Goal: Task Accomplishment & Management: Manage account settings

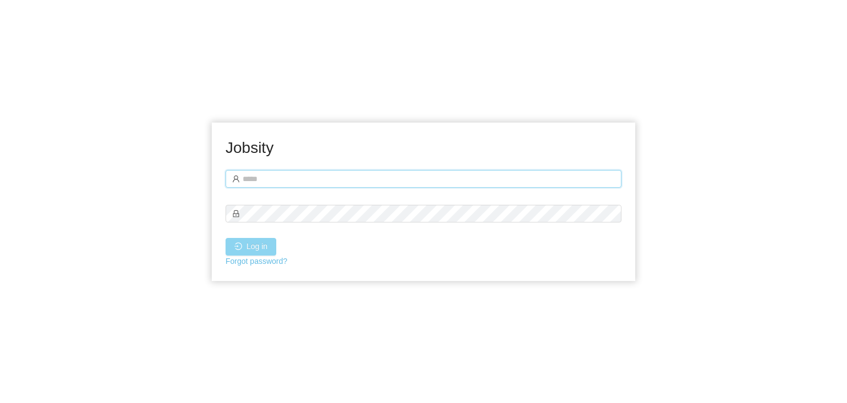
type input "**********"
click at [265, 248] on button "Log in" at bounding box center [251, 247] width 51 height 18
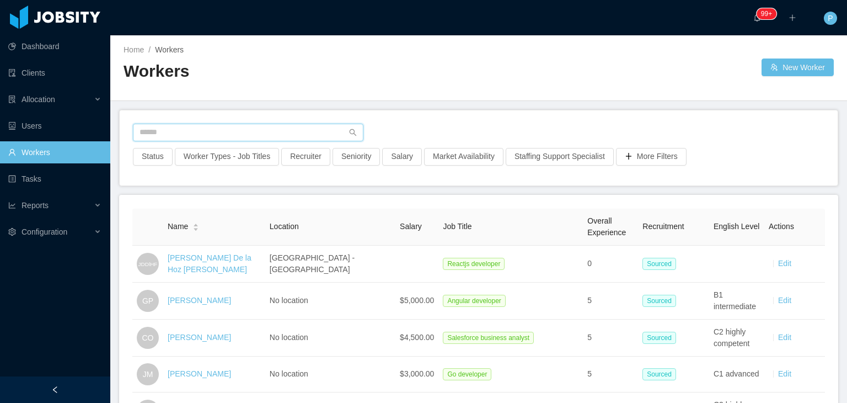
click at [233, 132] on input "text" at bounding box center [248, 133] width 231 height 18
paste input "**********"
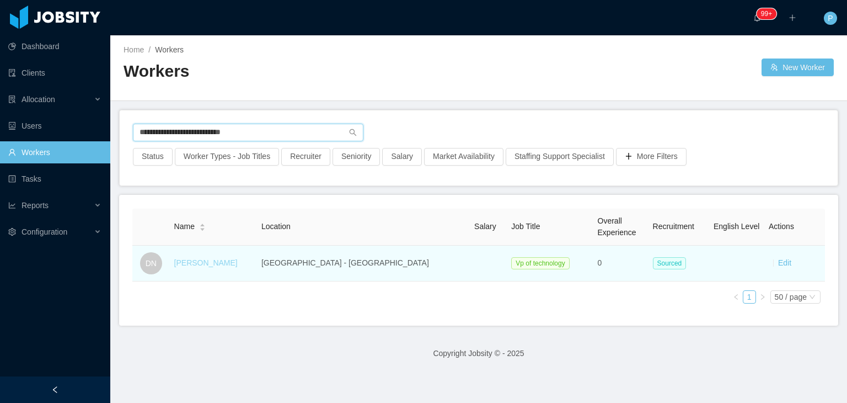
type input "**********"
click at [236, 261] on link "Daniel Nascimento" at bounding box center [205, 262] width 63 height 9
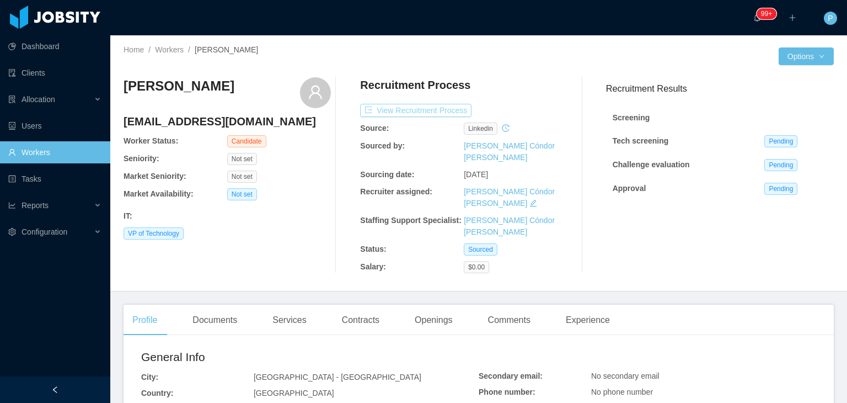
click at [424, 110] on button "View Recruitment Process" at bounding box center [415, 110] width 111 height 13
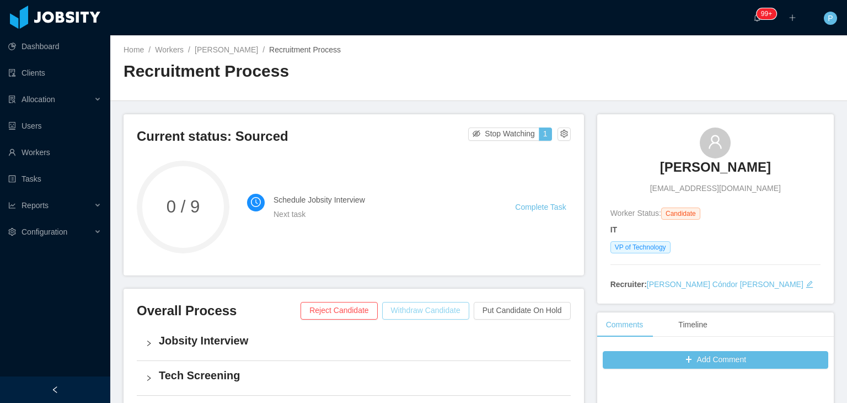
click at [432, 310] on button "Withdraw Candidate" at bounding box center [425, 311] width 87 height 18
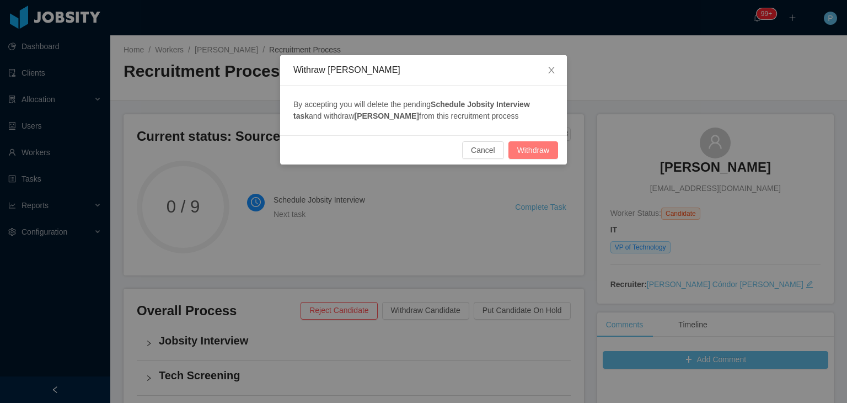
click at [538, 142] on button "Withdraw" at bounding box center [534, 150] width 50 height 18
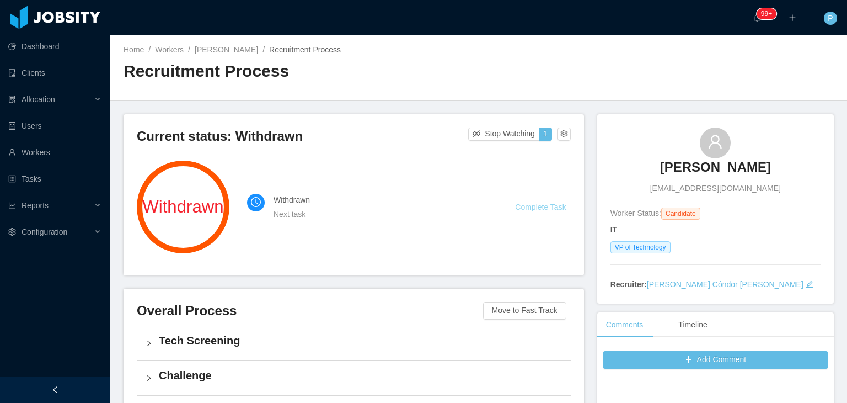
click at [548, 204] on link "Complete Task" at bounding box center [540, 206] width 51 height 9
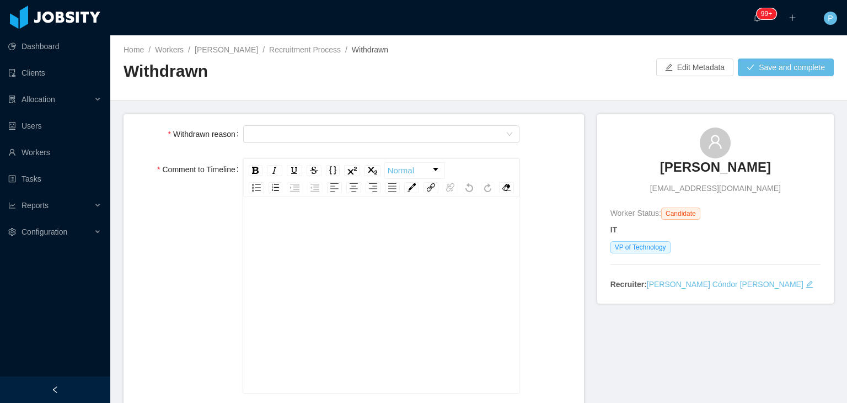
click at [470, 123] on div "Select Type" at bounding box center [381, 134] width 277 height 22
click at [472, 132] on div "Select Type" at bounding box center [378, 134] width 257 height 17
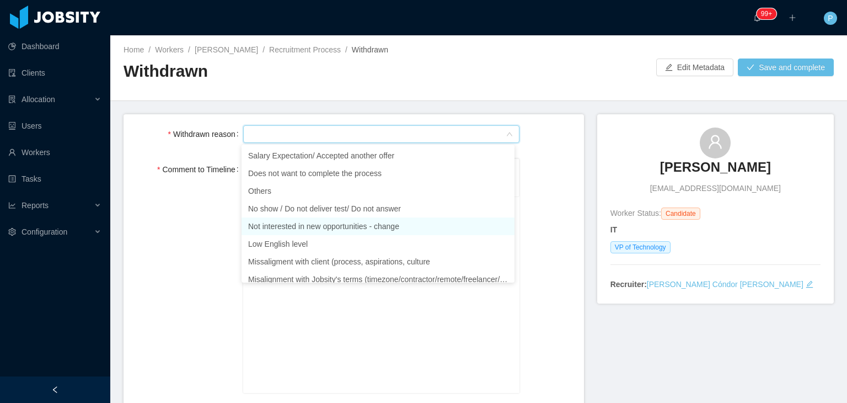
click at [348, 225] on li "Not interested in new opportunities - change" at bounding box center [378, 226] width 273 height 18
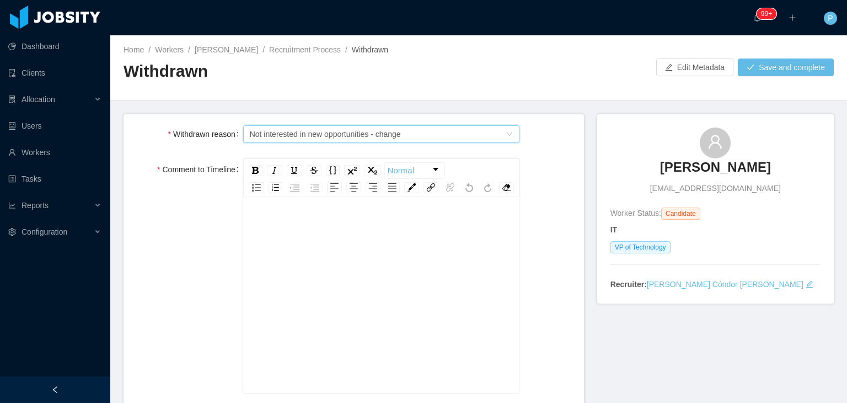
click at [320, 238] on div "rdw-editor" at bounding box center [382, 227] width 260 height 22
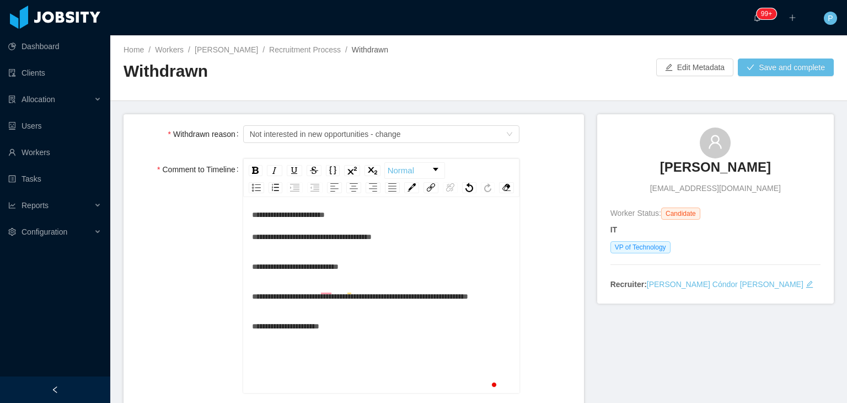
scroll to position [17, 0]
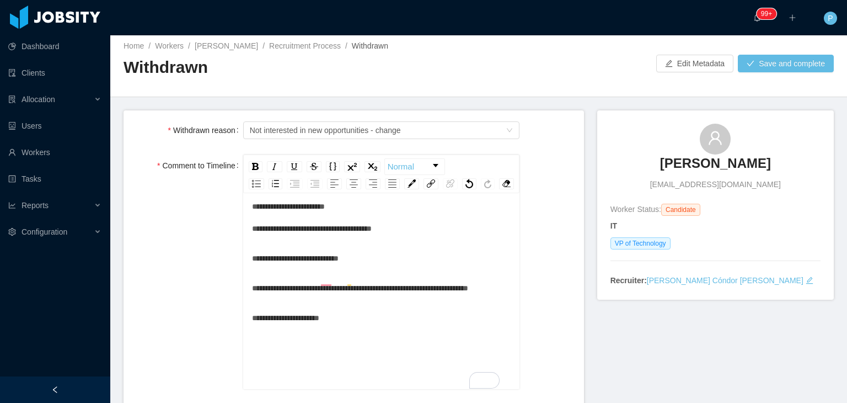
click at [394, 239] on div "**********" at bounding box center [382, 217] width 260 height 44
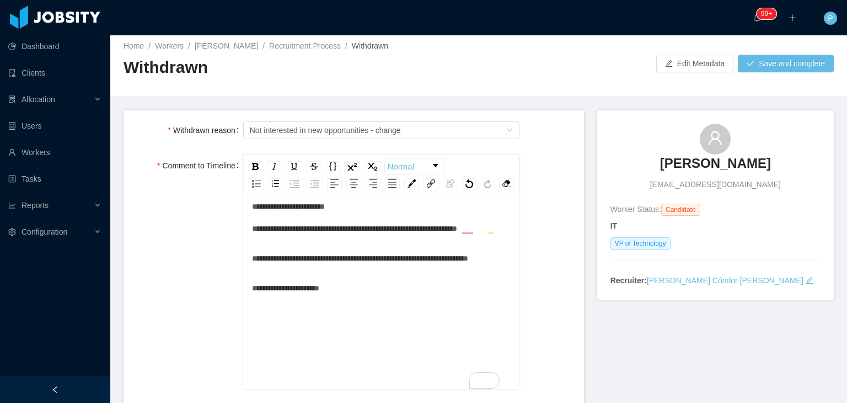
click at [396, 239] on div "**********" at bounding box center [382, 217] width 260 height 44
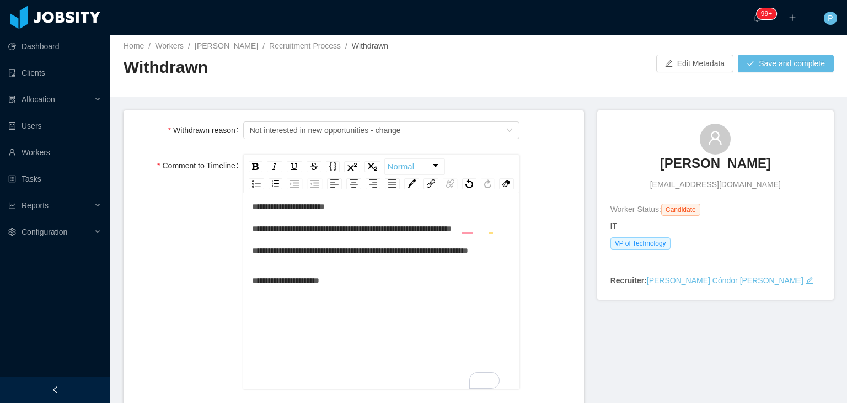
click at [335, 261] on div "**********" at bounding box center [382, 228] width 260 height 66
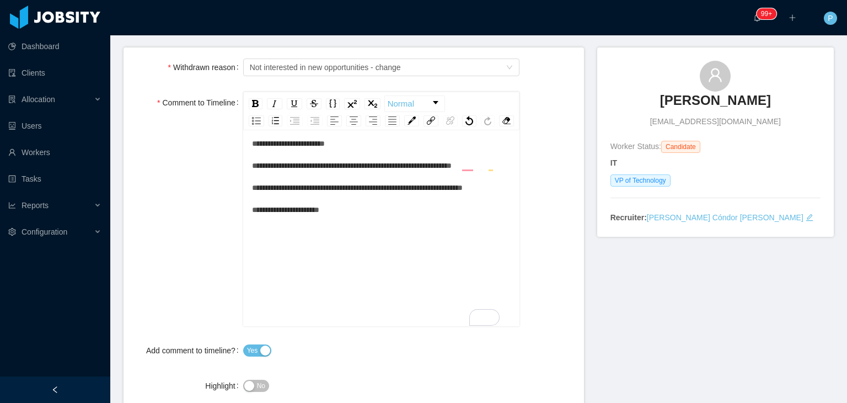
scroll to position [0, 0]
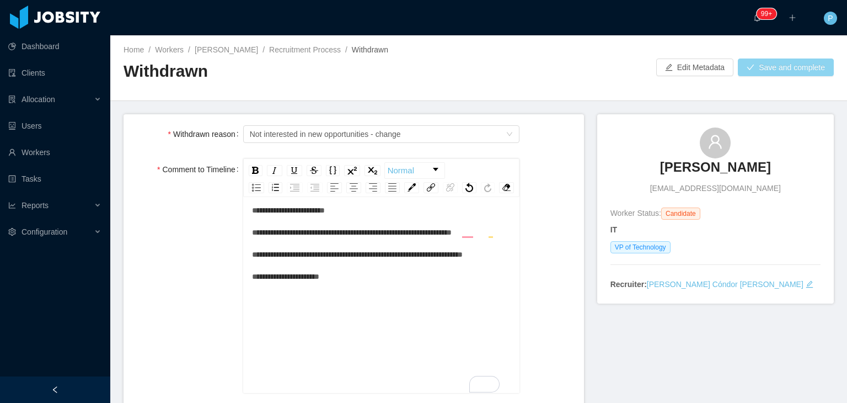
click at [750, 63] on button "Save and complete" at bounding box center [786, 67] width 96 height 18
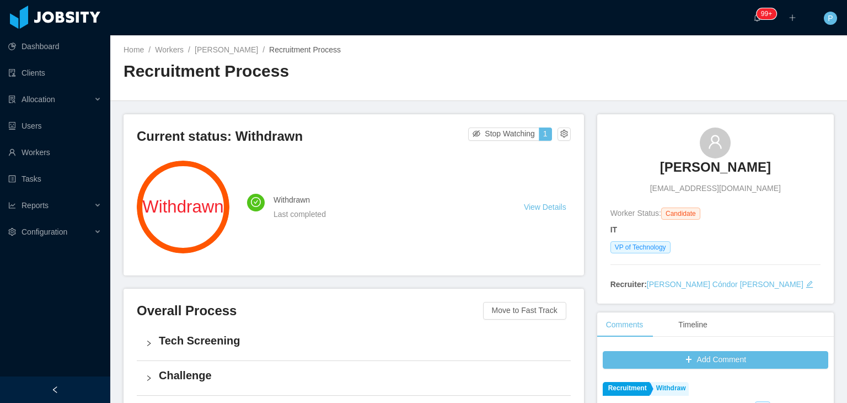
click at [497, 78] on div "Home / Workers / Daniel Nascimento / Recruitment Process / Recruitment Process" at bounding box center [478, 68] width 737 height 66
click at [164, 50] on link "Workers" at bounding box center [169, 49] width 29 height 9
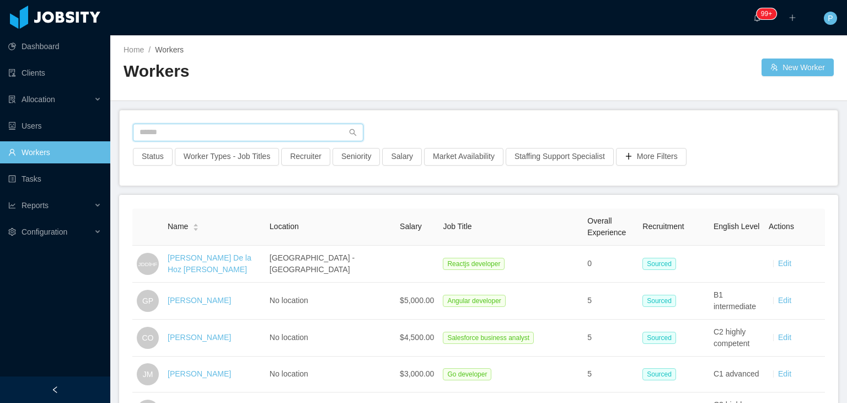
click at [304, 128] on input "text" at bounding box center [248, 133] width 231 height 18
paste input "**********"
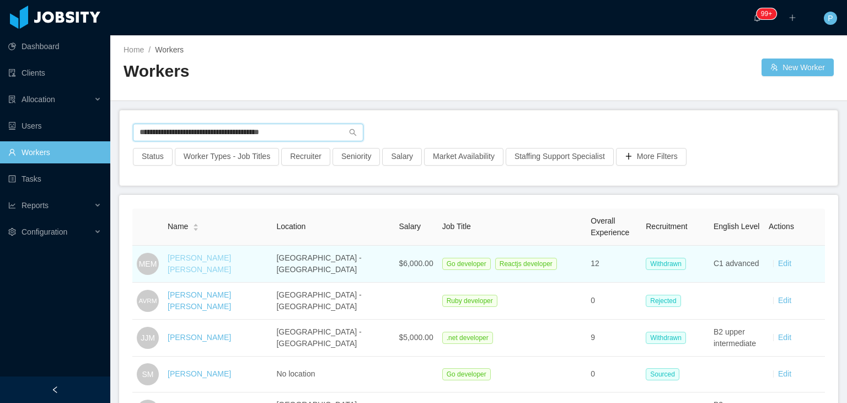
type input "**********"
click at [231, 262] on link "Marcos Eduardo Morelli" at bounding box center [199, 263] width 63 height 20
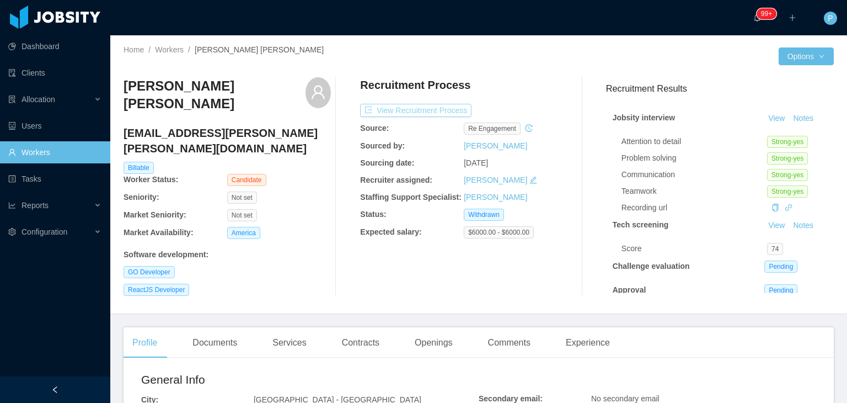
click at [446, 109] on button "View Recruitment Process" at bounding box center [415, 110] width 111 height 13
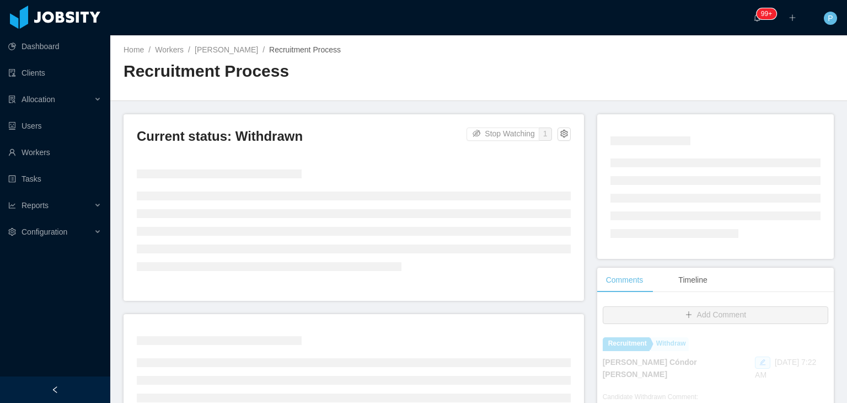
click at [498, 71] on div "Home / Workers / Daniel Nascimento / Recruitment Process / Recruitment Process" at bounding box center [478, 68] width 737 height 66
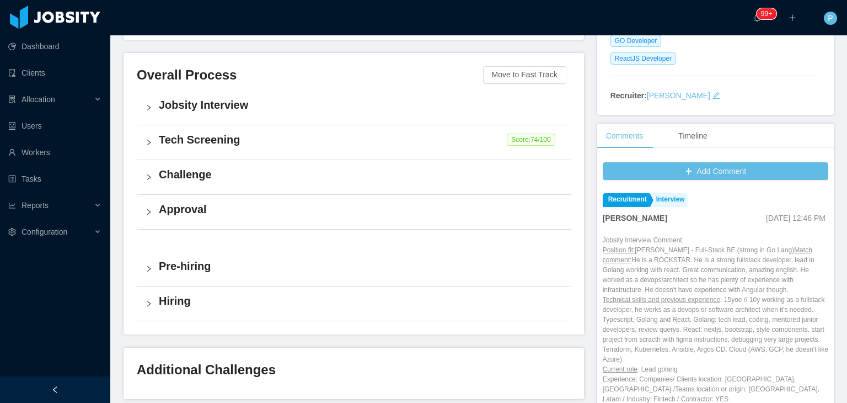
scroll to position [237, 0]
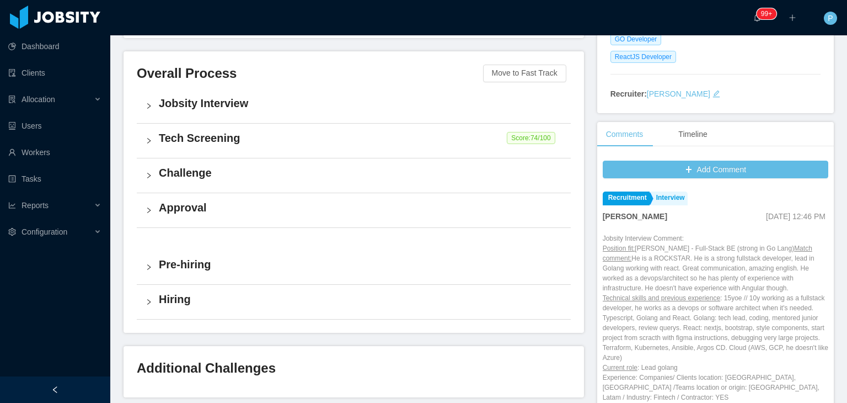
drag, startPoint x: 821, startPoint y: 199, endPoint x: 824, endPoint y: 226, distance: 27.2
click at [824, 226] on div "Add Comment Recruitment Interview Lourdes Sanchis May 7th, 2025 12:46 PM Jobsit…" at bounding box center [715, 339] width 237 height 368
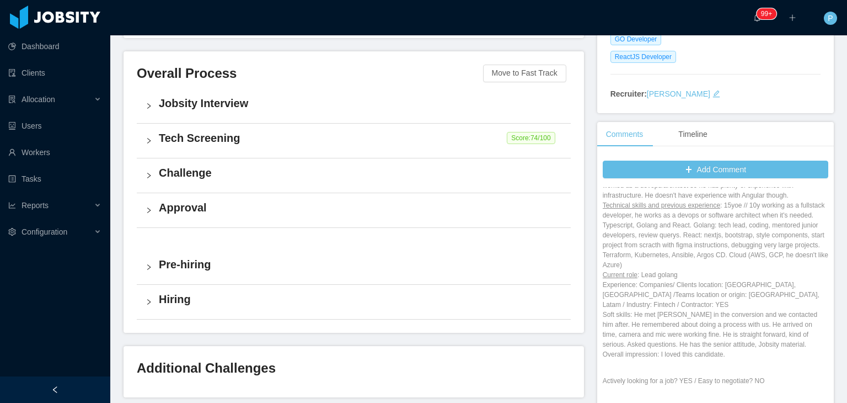
scroll to position [0, 0]
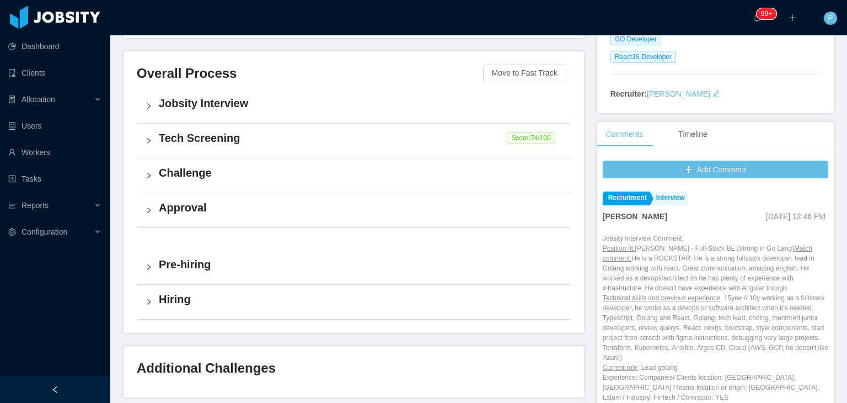
click at [510, 181] on div "Challenge" at bounding box center [354, 175] width 434 height 34
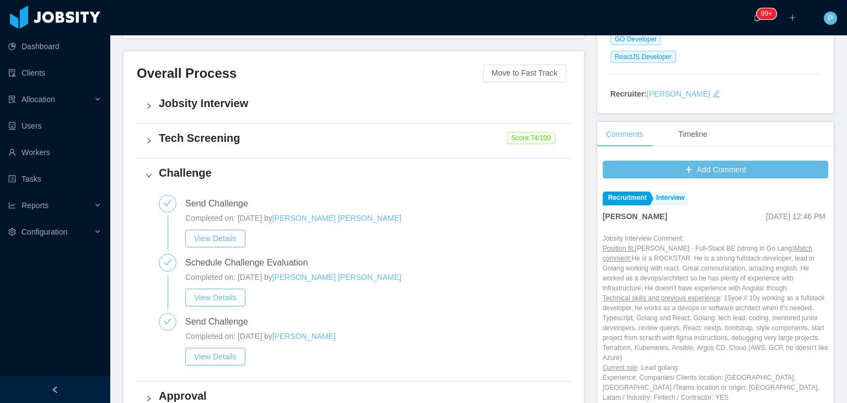
click at [415, 149] on div "Tech Screening Score: 74 /100" at bounding box center [354, 141] width 434 height 34
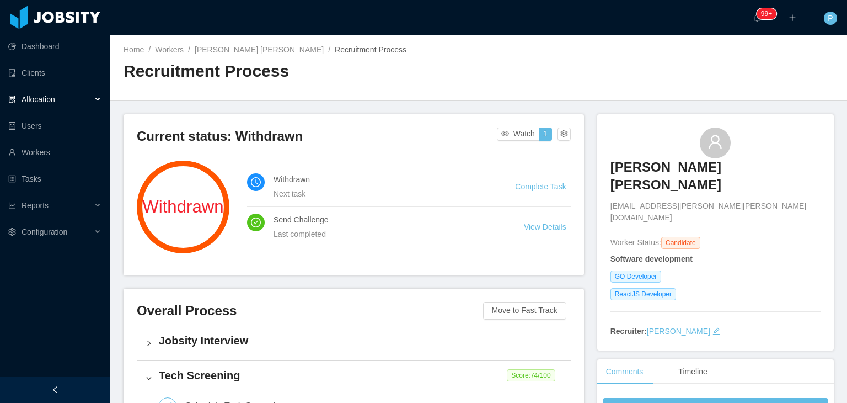
click at [81, 94] on div "Allocation" at bounding box center [55, 99] width 110 height 22
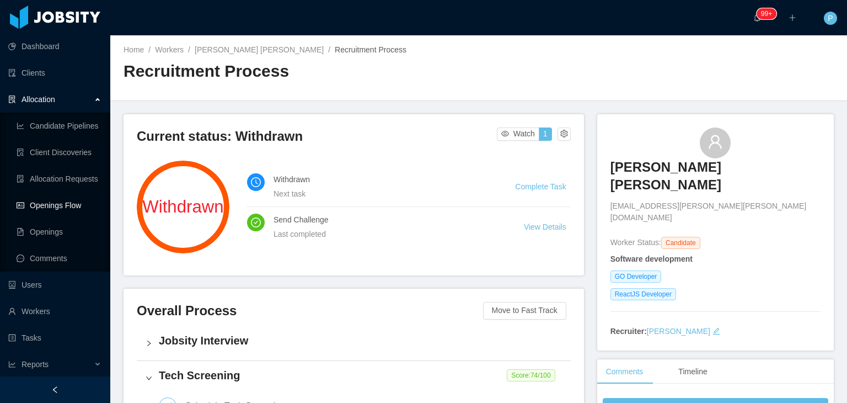
click at [82, 200] on link "Openings Flow" at bounding box center [59, 205] width 85 height 22
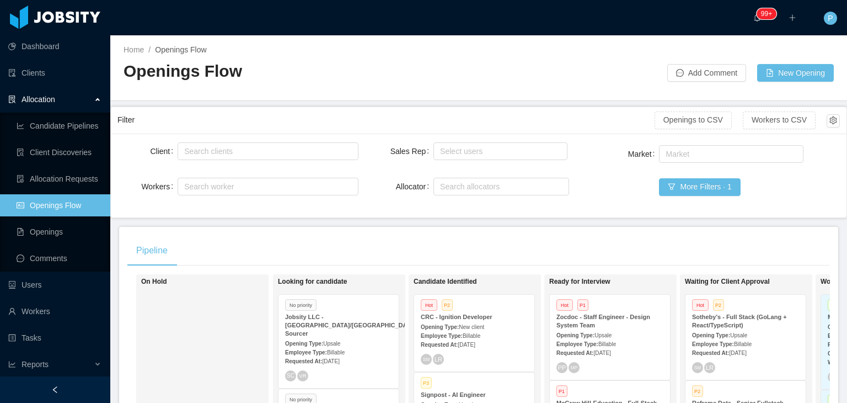
click at [543, 84] on div "Home / Openings Flow / Openings Flow Add Comment New Opening" at bounding box center [478, 68] width 737 height 66
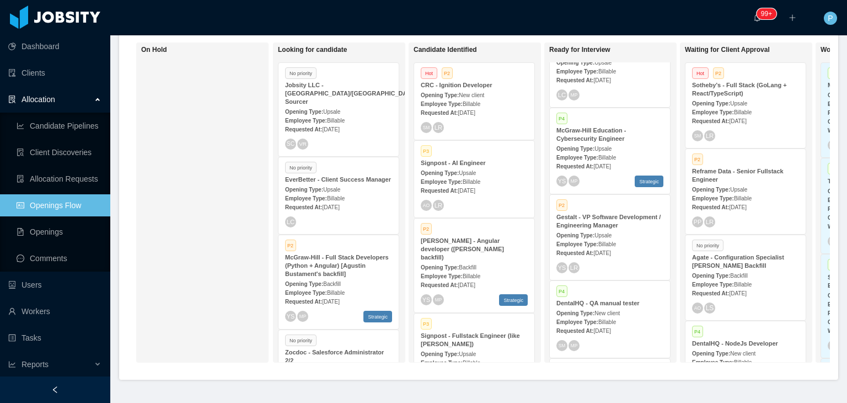
click at [620, 262] on div "YS LR" at bounding box center [610, 267] width 107 height 11
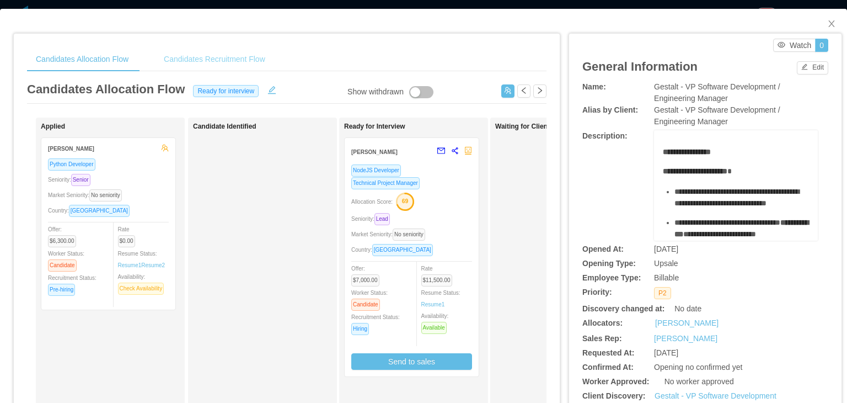
click at [242, 57] on div "Candidates Recruitment Flow" at bounding box center [214, 59] width 119 height 25
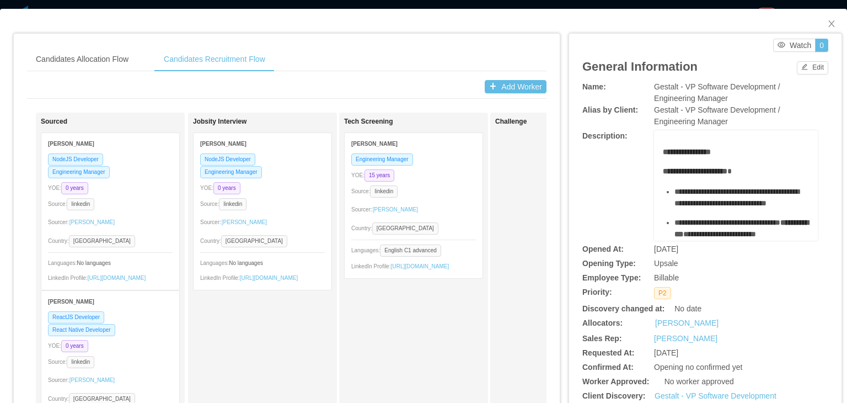
click at [113, 153] on div "NodeJS Developer Engineering Manager" at bounding box center [110, 165] width 125 height 25
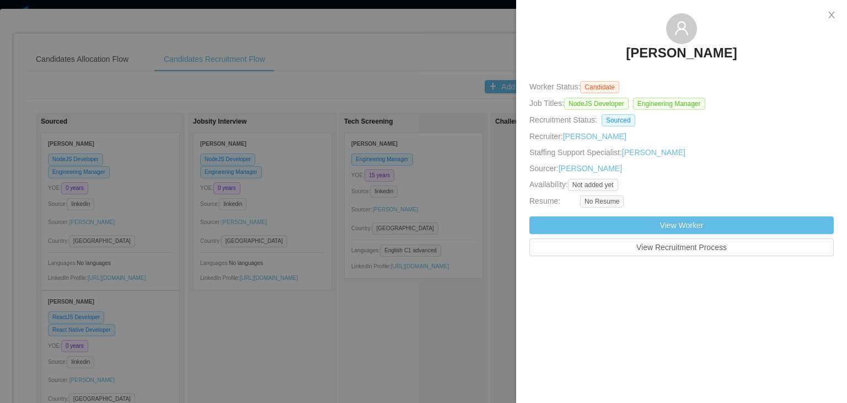
click at [172, 193] on div at bounding box center [423, 201] width 847 height 403
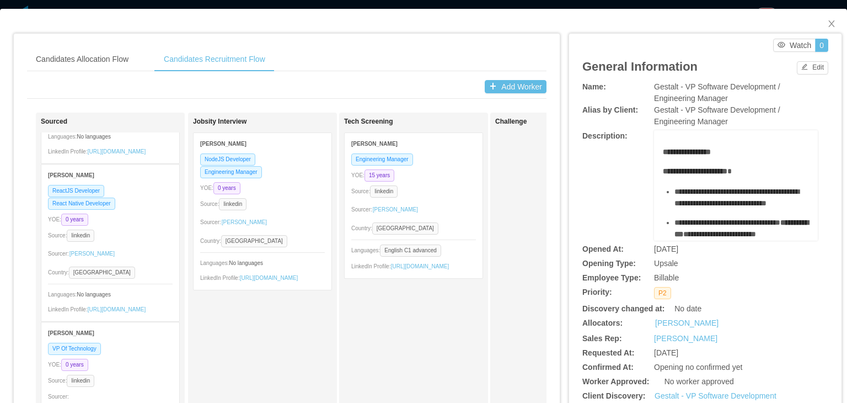
scroll to position [124, 0]
click at [161, 228] on div "YOE: 0 years" at bounding box center [110, 222] width 125 height 13
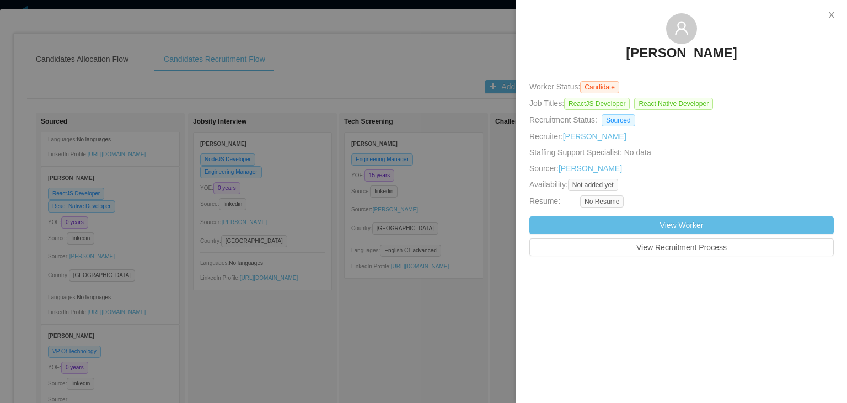
drag, startPoint x: 671, startPoint y: 56, endPoint x: 730, endPoint y: 54, distance: 59.0
click at [730, 54] on h3 "Wesley Biagi Amaro" at bounding box center [681, 53] width 111 height 18
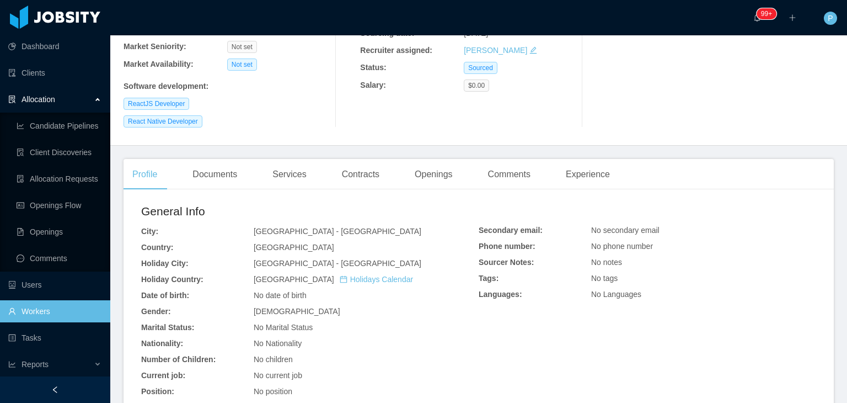
scroll to position [238, 0]
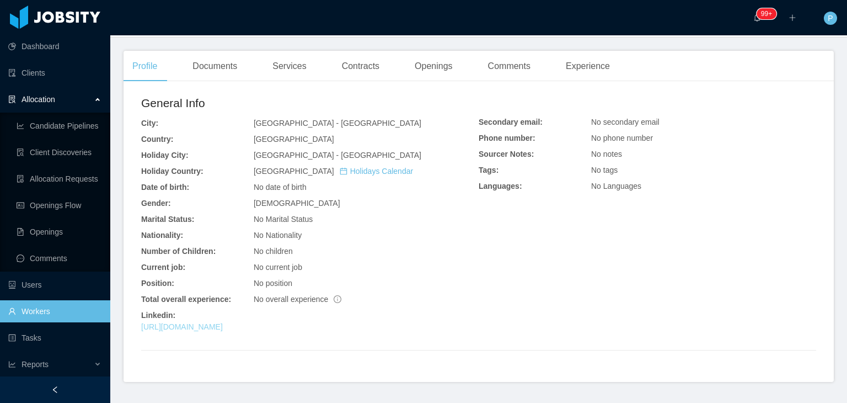
click at [223, 324] on link "https://www.linkedin.com/in/wesleybiagi" at bounding box center [182, 326] width 82 height 9
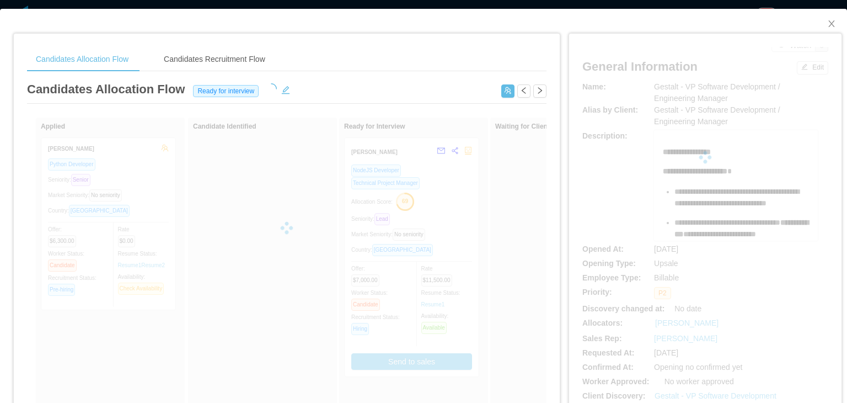
scroll to position [232, 0]
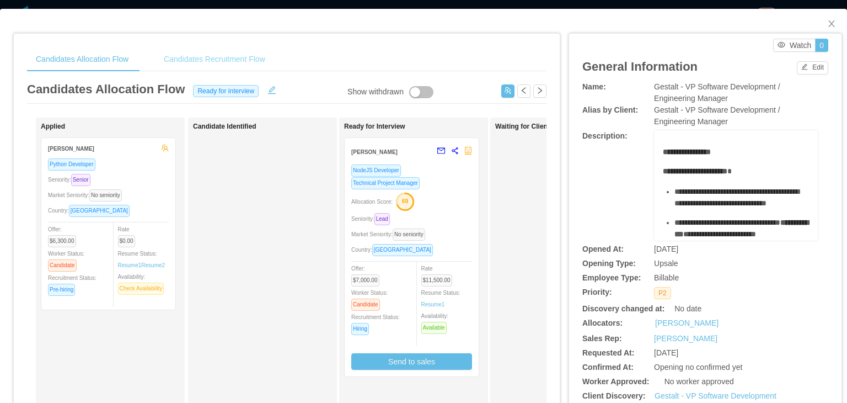
click at [199, 60] on div "Candidates Recruitment Flow" at bounding box center [214, 59] width 119 height 25
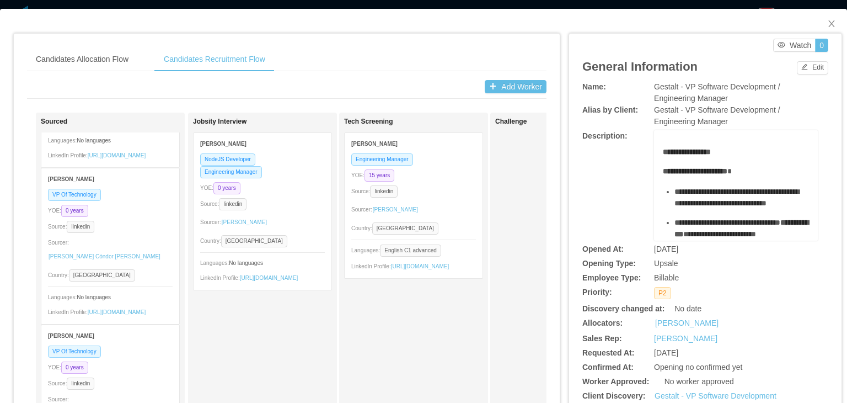
scroll to position [289, 0]
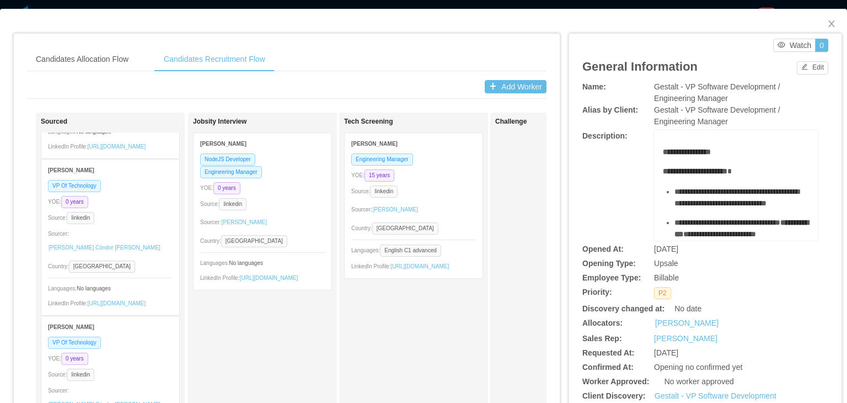
click at [141, 216] on div "VP Of Technology YOE: 0 years Source: linkedin Sourcer: Paola Cóndor Andrade Co…" at bounding box center [110, 247] width 138 height 136
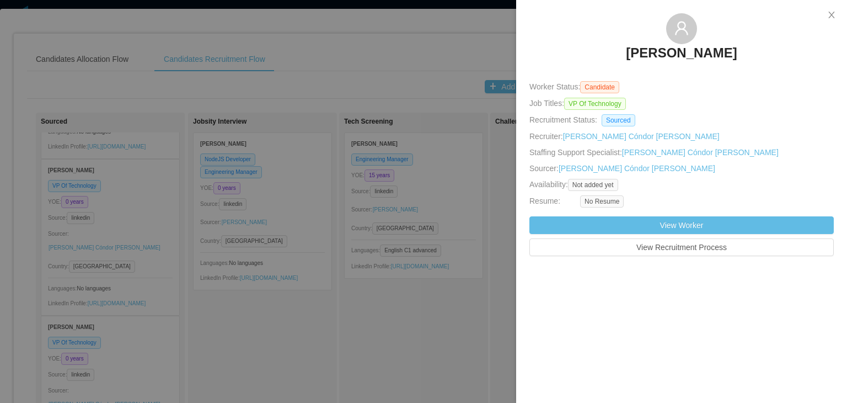
click at [322, 68] on div at bounding box center [423, 201] width 847 height 403
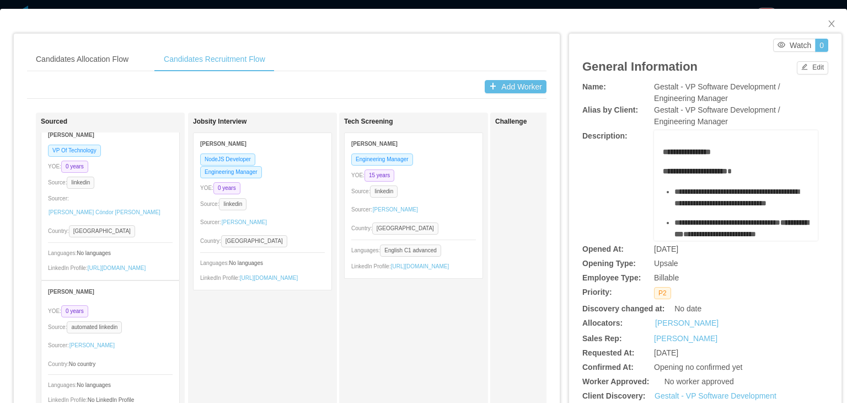
scroll to position [485, 0]
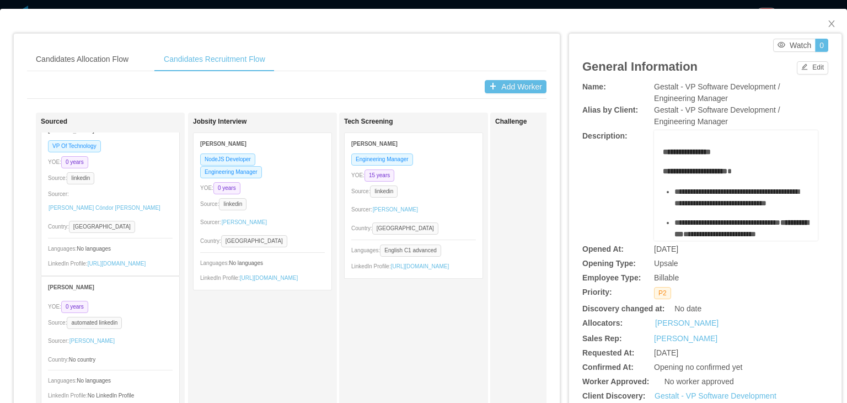
click at [154, 184] on div "Source: linkedin" at bounding box center [110, 178] width 125 height 13
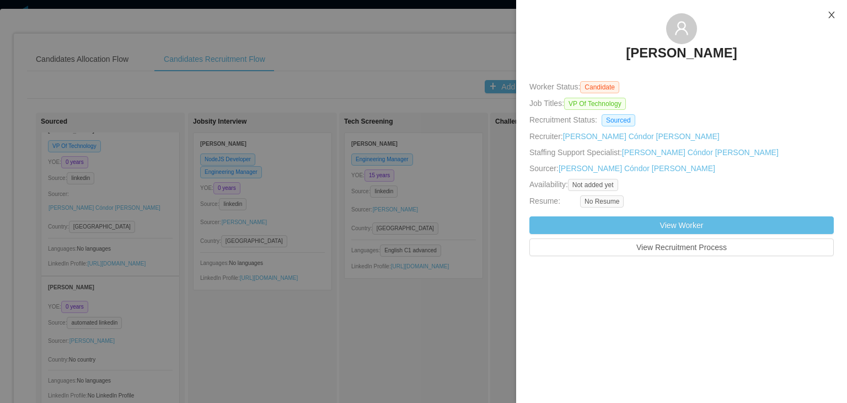
click at [831, 22] on button "Close" at bounding box center [831, 15] width 31 height 31
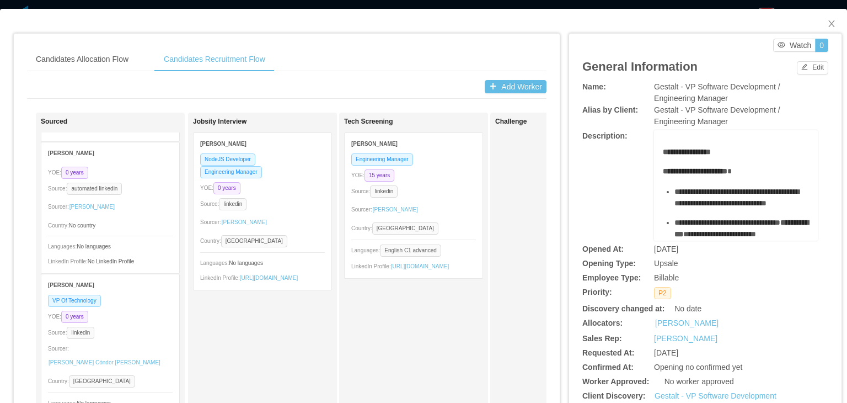
scroll to position [638, 0]
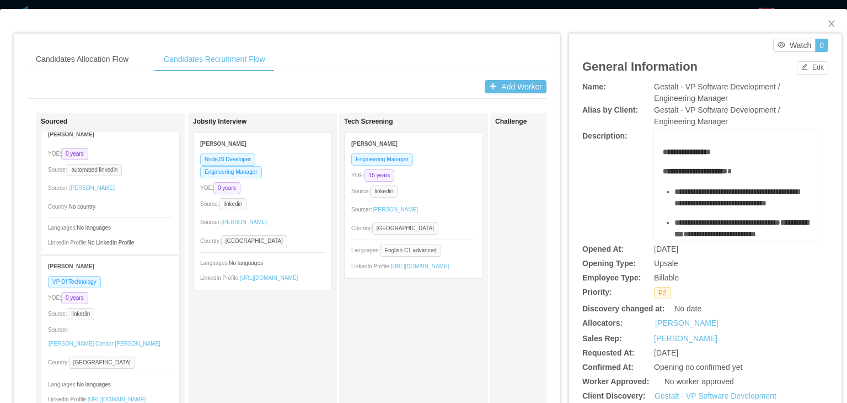
click at [98, 144] on div at bounding box center [110, 143] width 125 height 1
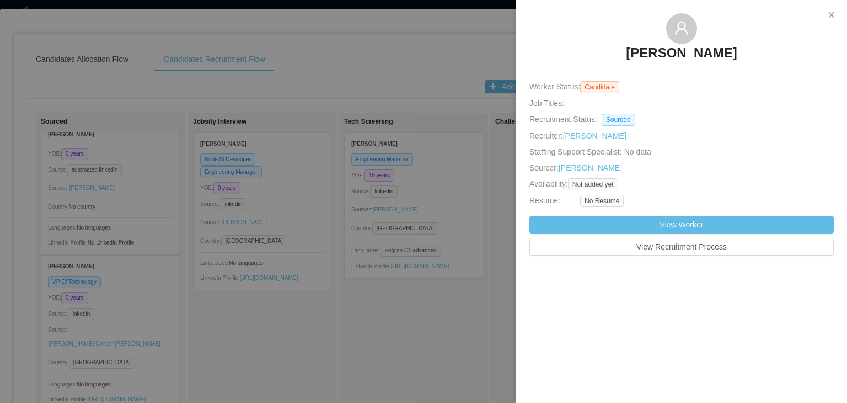
drag, startPoint x: 643, startPoint y: 54, endPoint x: 597, endPoint y: 60, distance: 46.3
click at [597, 60] on div "Mauricio Miranda" at bounding box center [682, 40] width 305 height 55
click at [185, 243] on div at bounding box center [423, 201] width 847 height 403
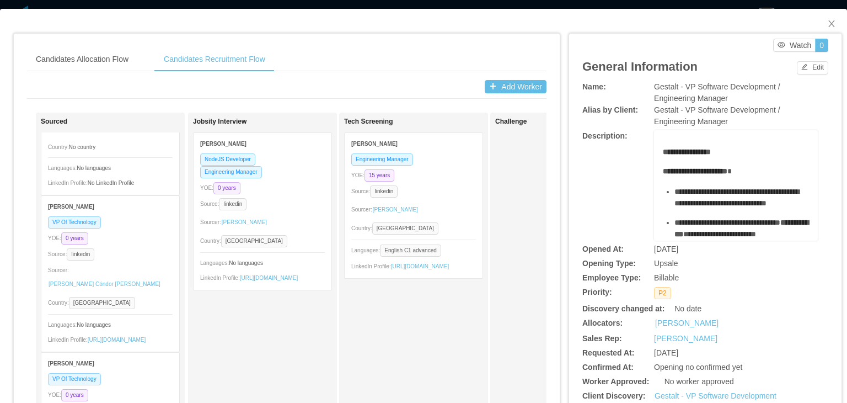
scroll to position [719, 0]
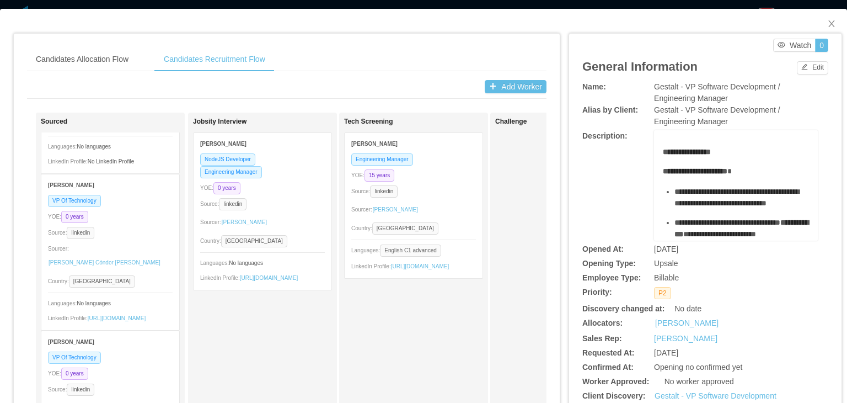
click at [151, 223] on div "YOE: 0 years" at bounding box center [110, 216] width 125 height 13
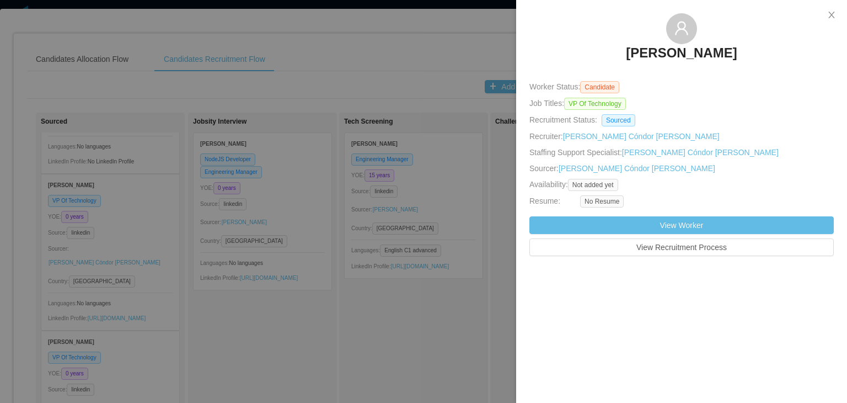
click at [183, 257] on div at bounding box center [423, 201] width 847 height 403
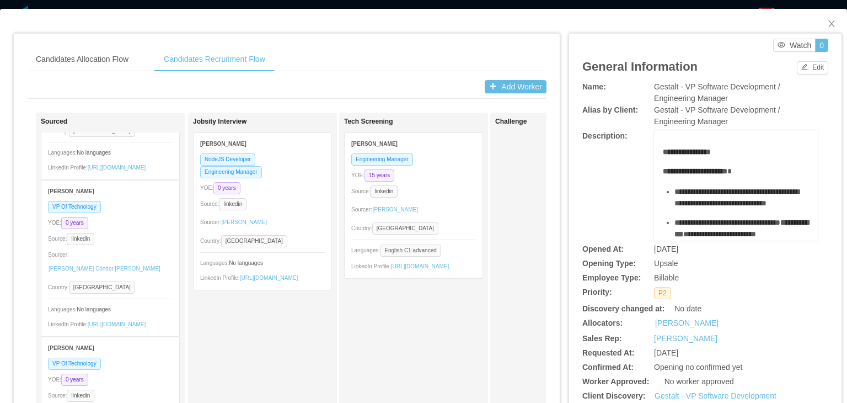
scroll to position [891, 0]
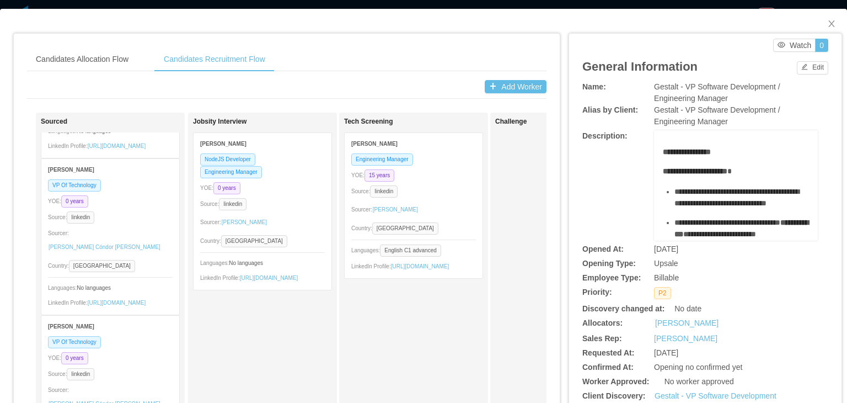
click at [140, 244] on div "VP Of Technology YOE: 0 years Source: linkedin Sourcer: Paola Cóndor Andrade Co…" at bounding box center [110, 247] width 138 height 136
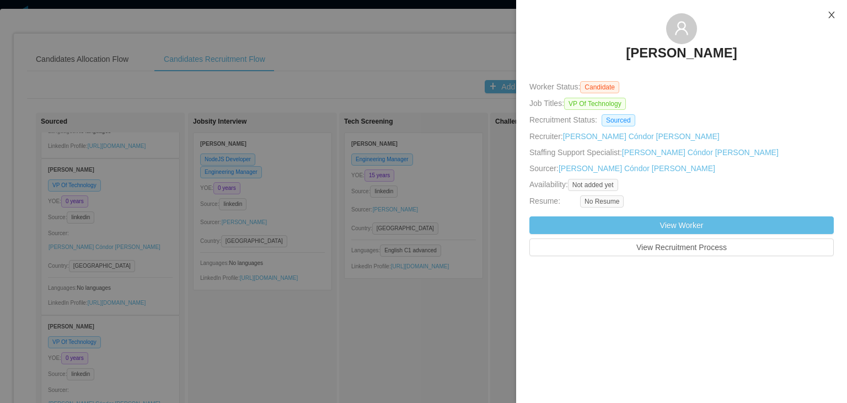
click at [839, 18] on button "Close" at bounding box center [831, 15] width 31 height 31
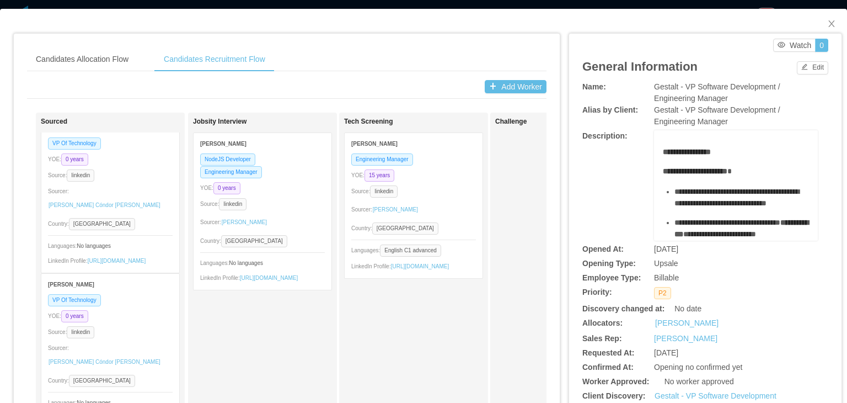
scroll to position [1095, 0]
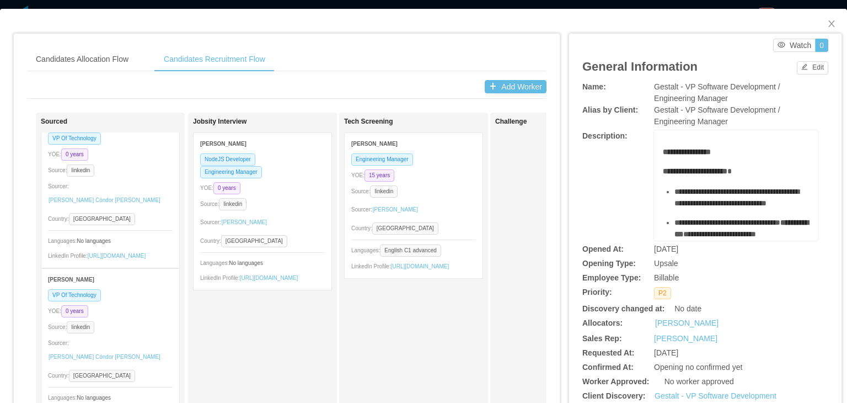
click at [129, 177] on div "Source: linkedin" at bounding box center [110, 170] width 125 height 13
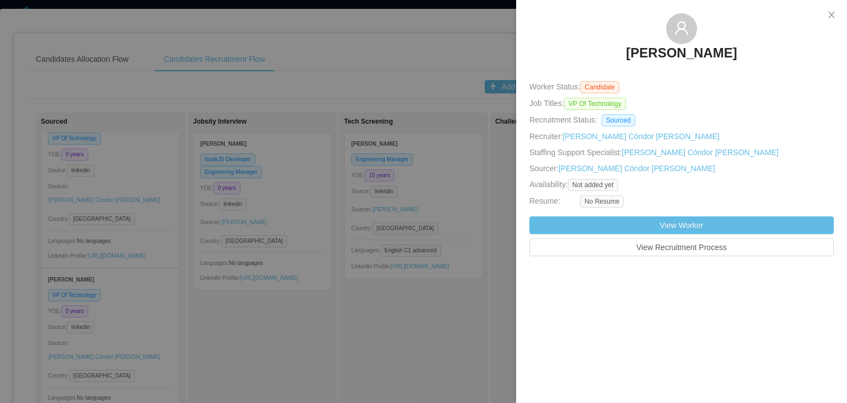
drag, startPoint x: 672, startPoint y: 52, endPoint x: 800, endPoint y: 103, distance: 137.9
click at [800, 103] on div "Job Titles: VP Of Technology" at bounding box center [682, 104] width 305 height 12
click at [181, 312] on div at bounding box center [423, 201] width 847 height 403
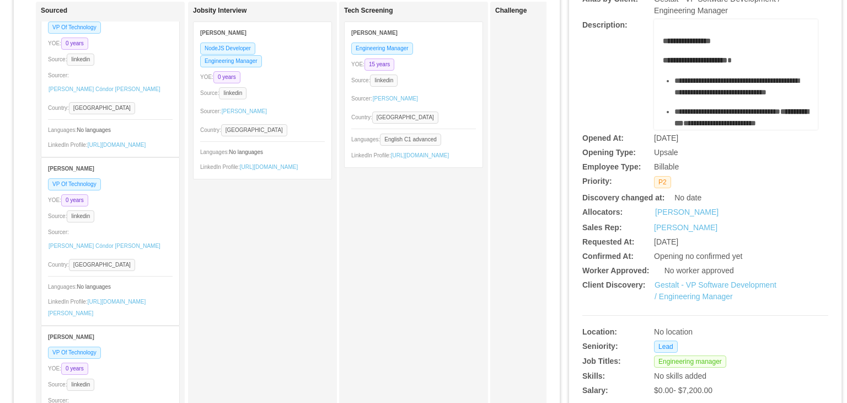
scroll to position [137, 0]
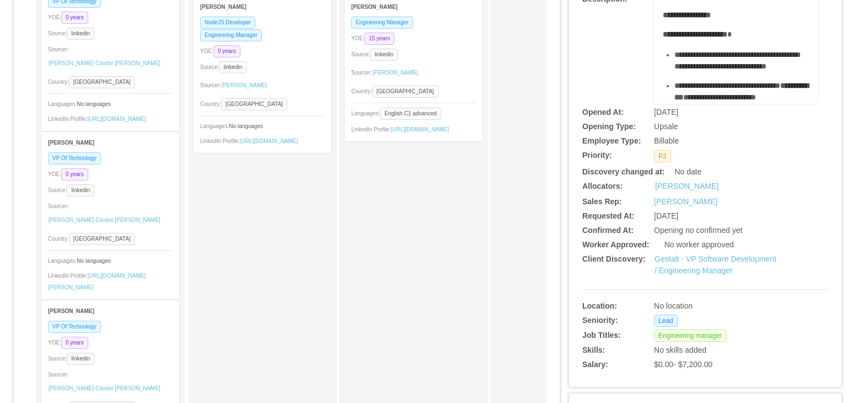
click at [152, 229] on div "Sourcer: Paola Cóndor Andrade" at bounding box center [110, 214] width 125 height 29
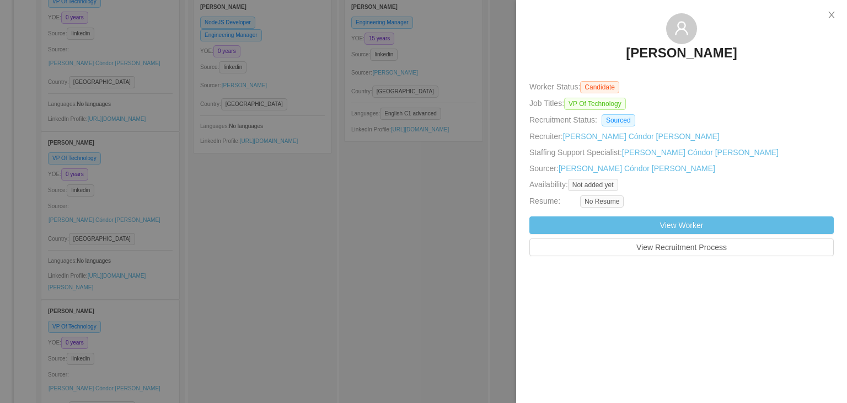
click at [181, 224] on div at bounding box center [423, 201] width 847 height 403
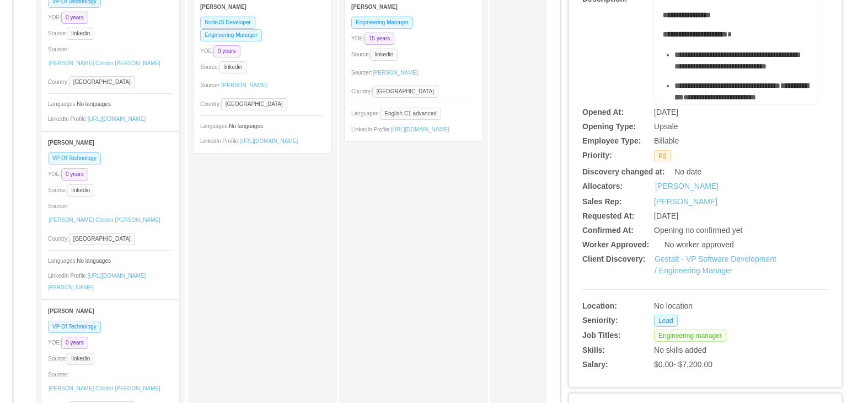
click at [140, 321] on div "Omar Perez" at bounding box center [110, 310] width 125 height 20
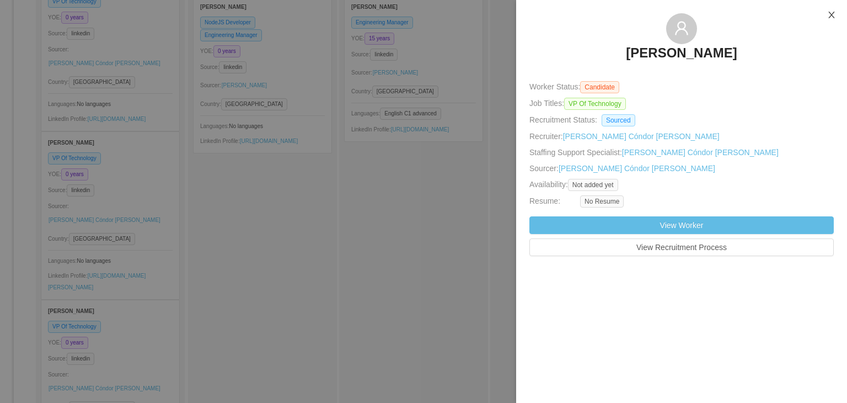
click at [825, 15] on button "Close" at bounding box center [831, 15] width 31 height 31
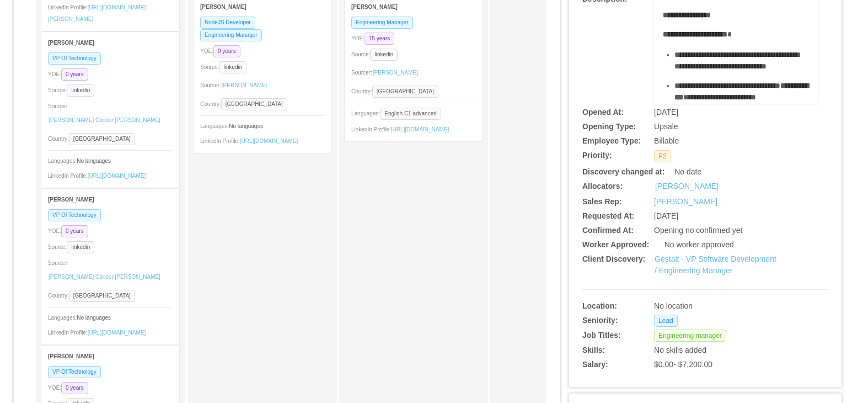
scroll to position [1536, 0]
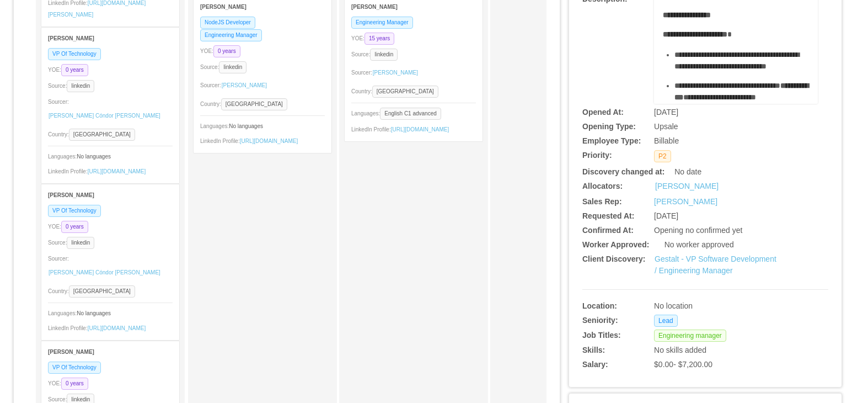
click at [143, 92] on div "Source: linkedin" at bounding box center [110, 85] width 125 height 13
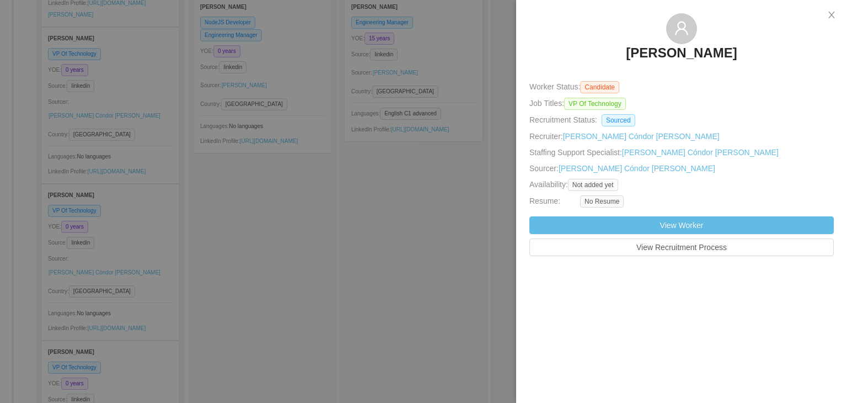
click at [183, 158] on div at bounding box center [423, 201] width 847 height 403
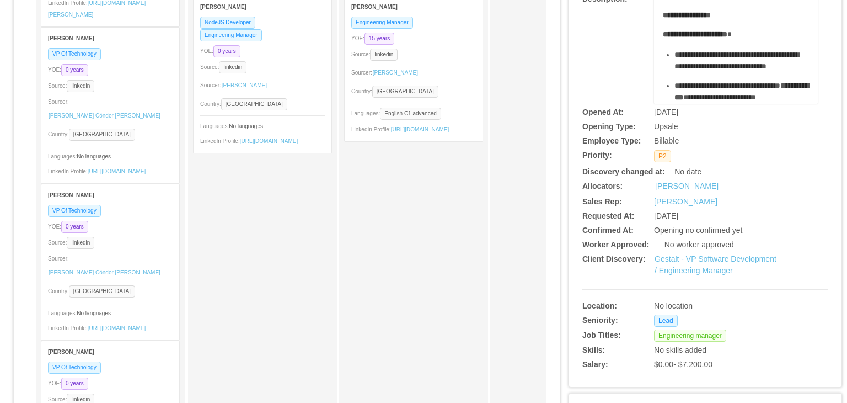
click at [152, 217] on div "VP Of Technology" at bounding box center [110, 210] width 125 height 13
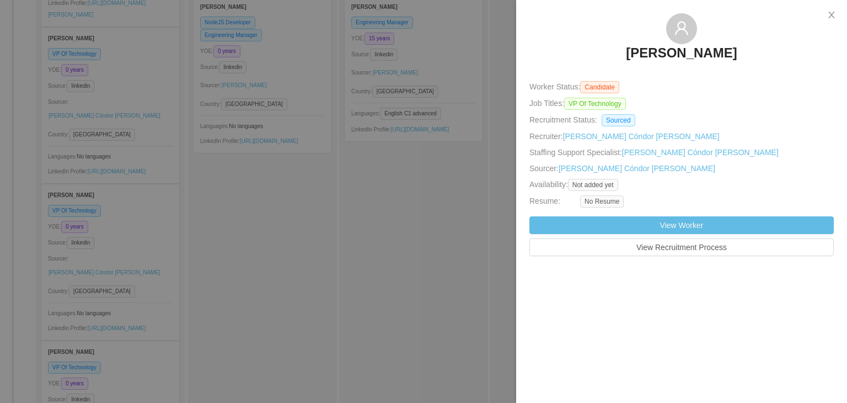
click at [179, 285] on div at bounding box center [423, 201] width 847 height 403
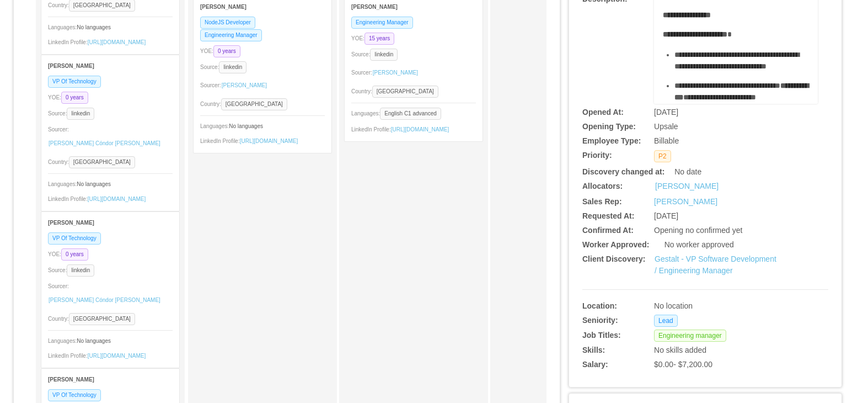
scroll to position [1670, 0]
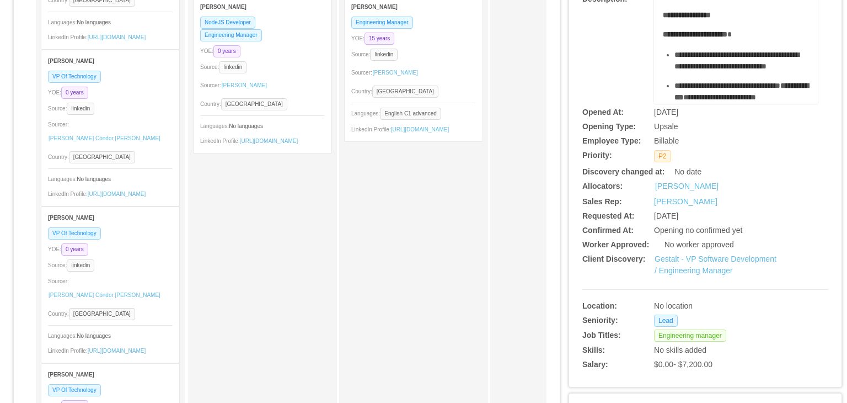
click at [154, 255] on div "YOE: 0 years" at bounding box center [110, 249] width 125 height 13
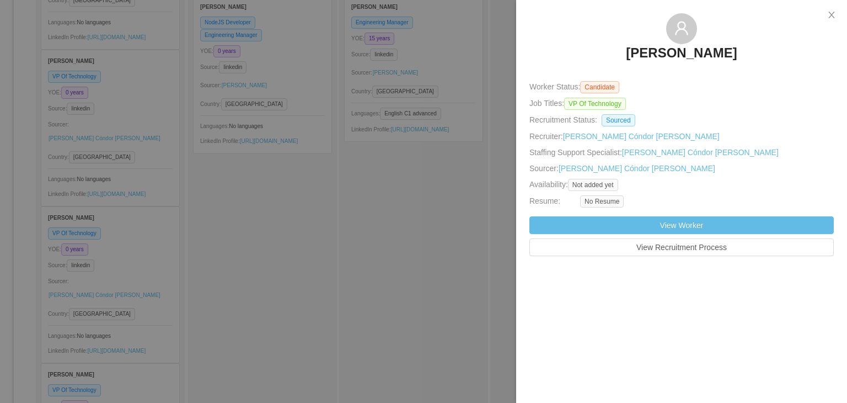
click at [430, 284] on div at bounding box center [423, 201] width 847 height 403
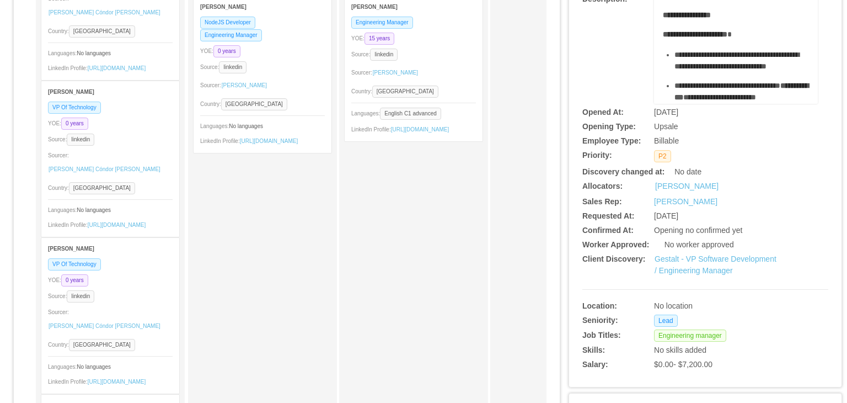
scroll to position [1954, 0]
click at [147, 127] on div "YOE: 0 years" at bounding box center [110, 121] width 125 height 13
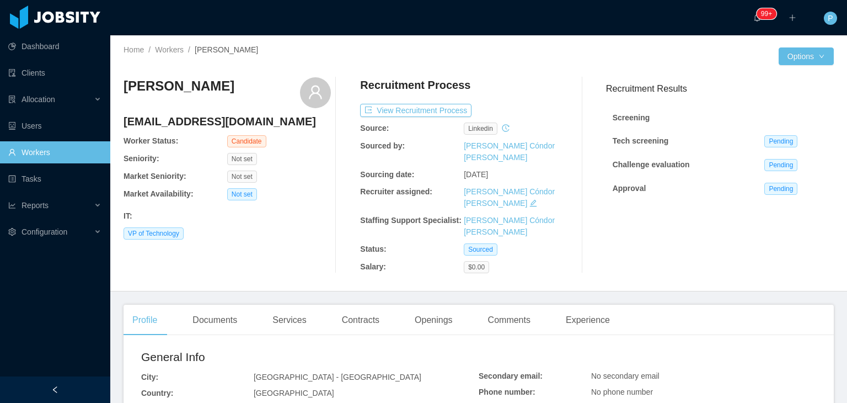
click at [494, 66] on div "Home / Workers / Bruno Bastos / Options Bruno Bastos pinheirobastos@gmail.com W…" at bounding box center [478, 163] width 737 height 256
click at [298, 212] on div "IT :" at bounding box center [227, 216] width 207 height 12
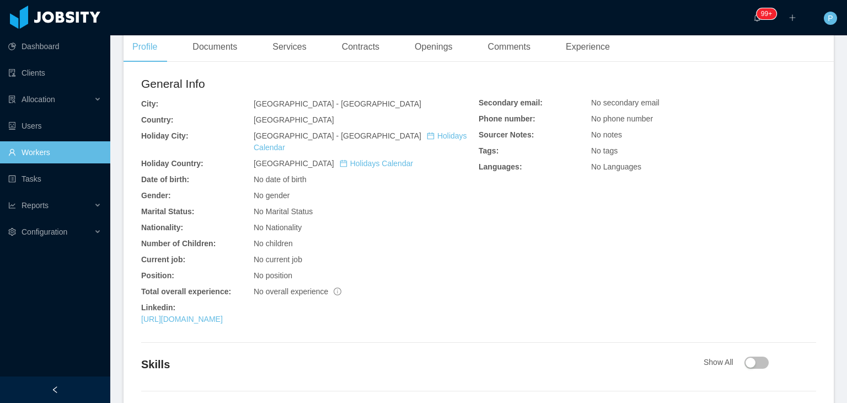
scroll to position [300, 0]
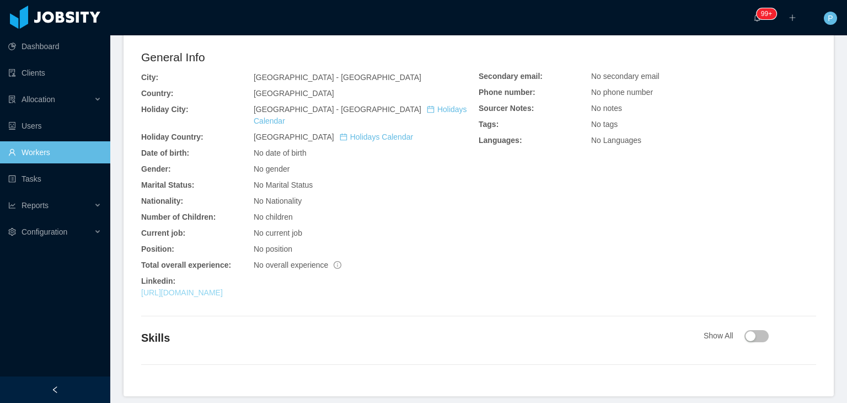
click at [223, 288] on link "https://www.linkedin.com/in/bpbastos" at bounding box center [182, 292] width 82 height 9
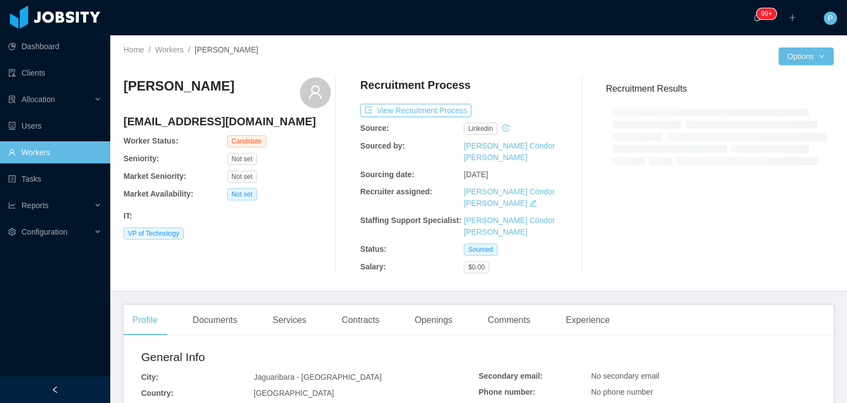
click at [294, 236] on div "VP of Technology" at bounding box center [227, 233] width 207 height 12
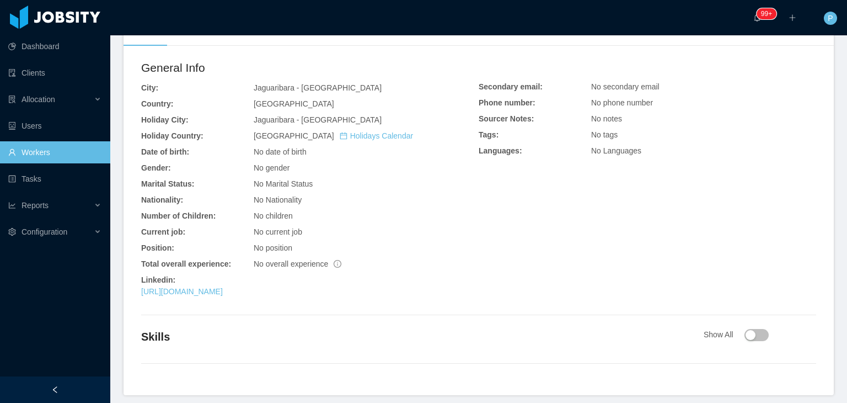
scroll to position [300, 0]
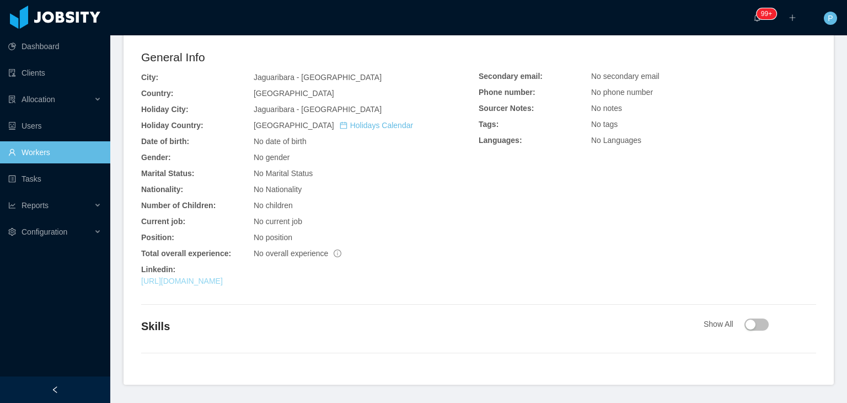
click at [223, 276] on link "https://www.linkedin.com/in/fecruzb" at bounding box center [182, 280] width 82 height 9
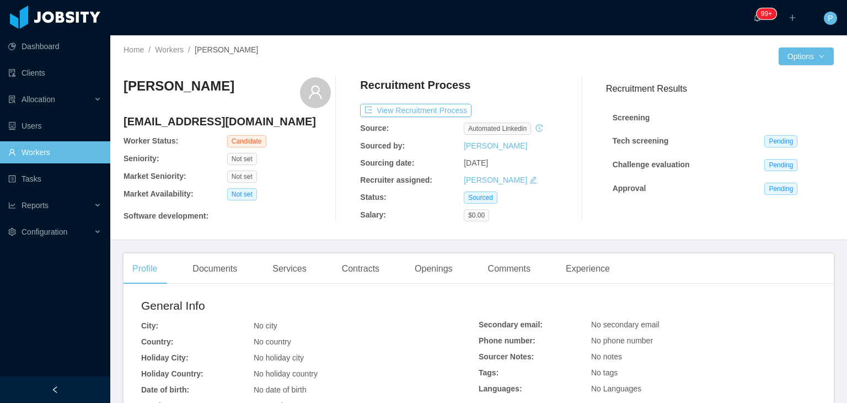
click at [292, 190] on div "Not set" at bounding box center [279, 194] width 104 height 12
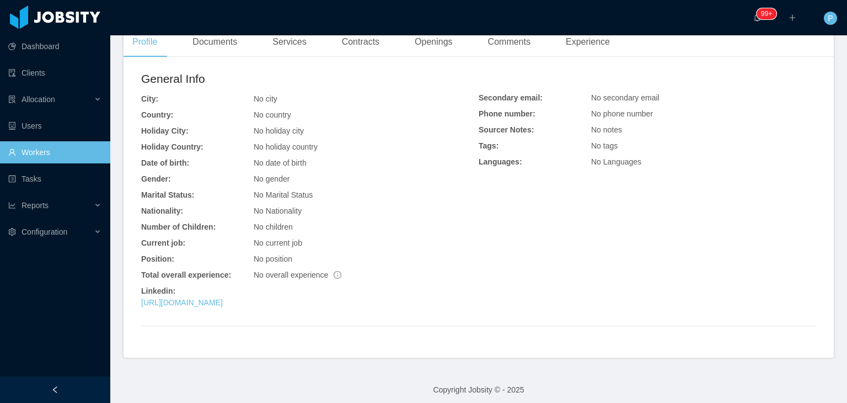
scroll to position [233, 0]
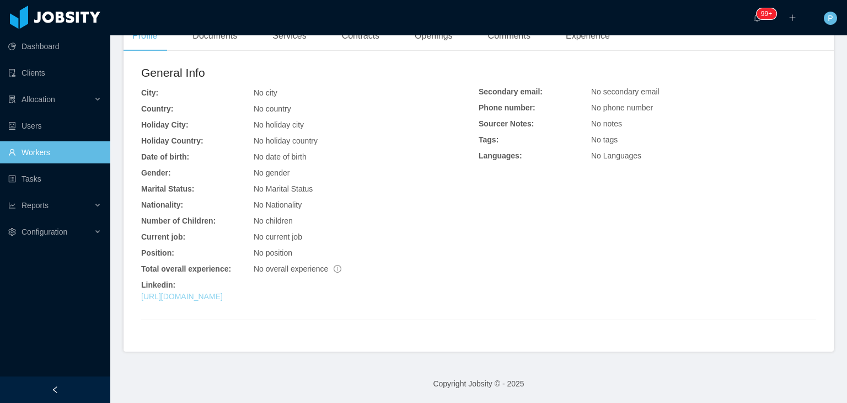
click at [223, 297] on link "[URL][DOMAIN_NAME]" at bounding box center [182, 296] width 82 height 9
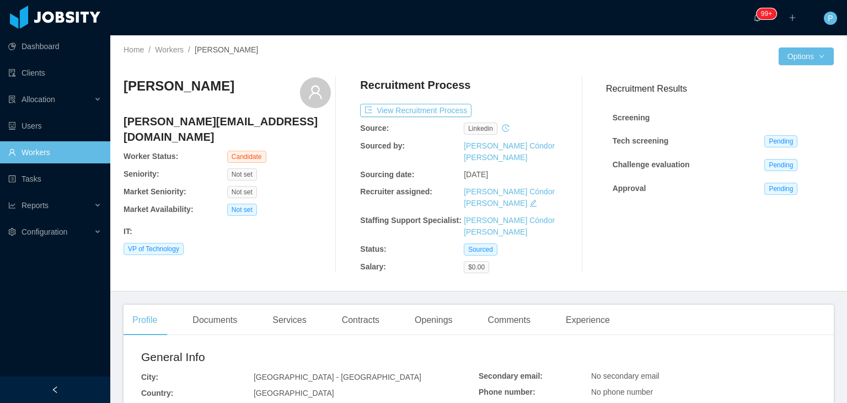
click at [297, 243] on div "VP of Technology" at bounding box center [227, 249] width 207 height 12
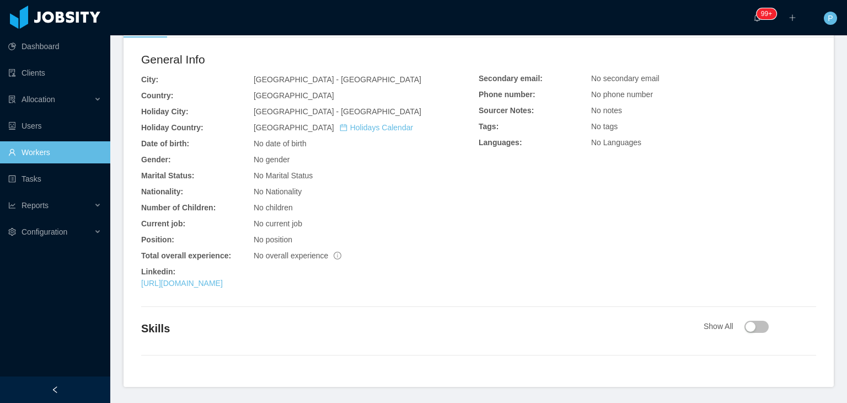
scroll to position [300, 0]
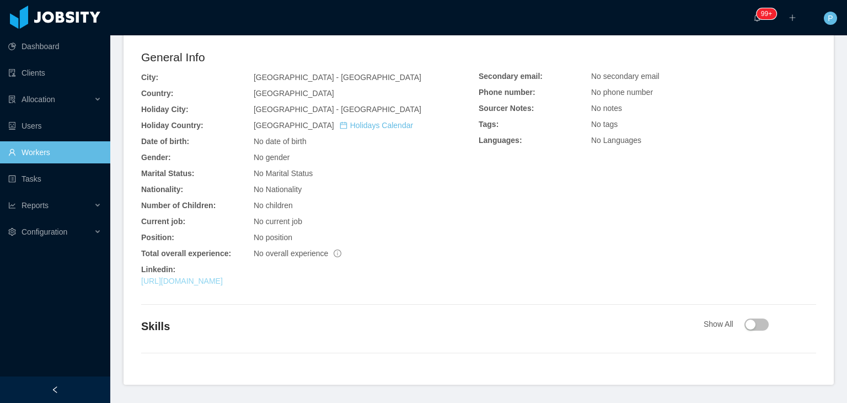
click at [223, 276] on link "https://www.linkedin.com/in/miguelvelasquez10" at bounding box center [182, 280] width 82 height 9
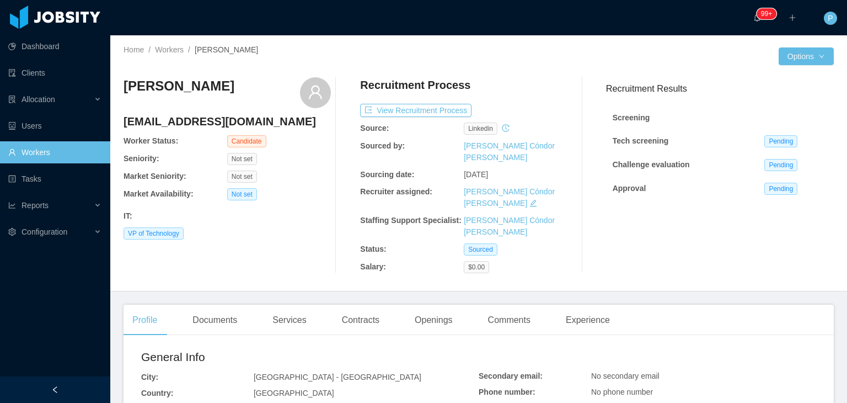
click at [309, 200] on div "Not set" at bounding box center [279, 194] width 104 height 12
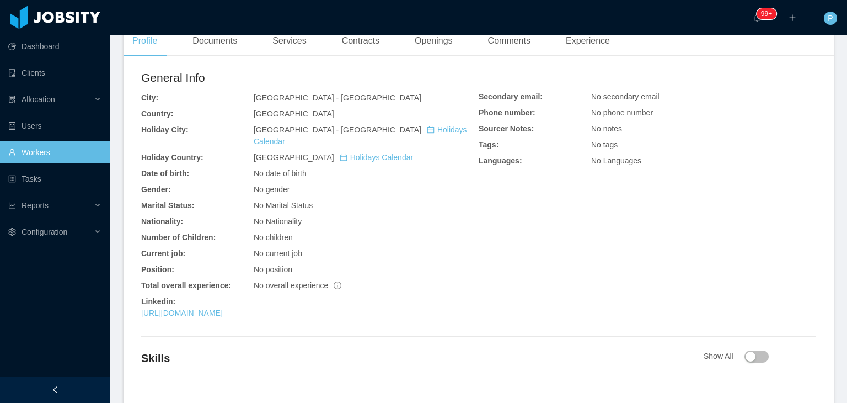
scroll to position [300, 0]
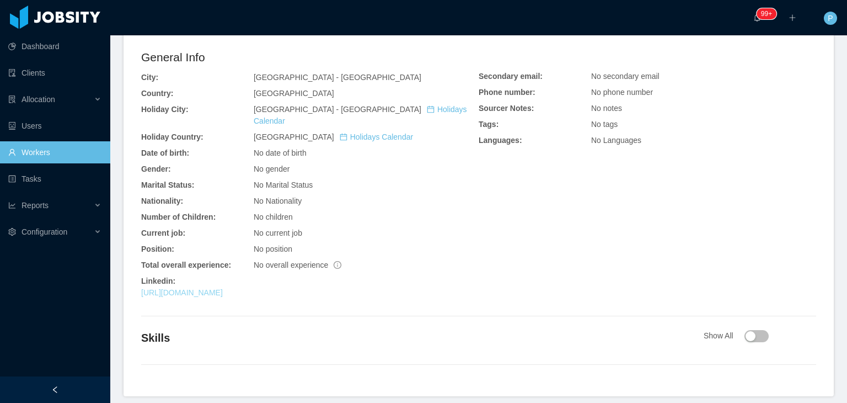
click at [223, 288] on link "https://www.linkedin.com/in/hugoeiji" at bounding box center [182, 292] width 82 height 9
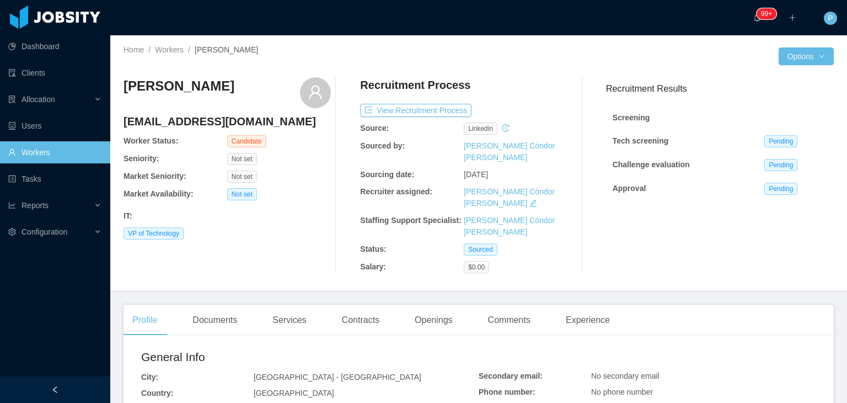
click at [276, 241] on div "[PERSON_NAME] [PERSON_NAME][EMAIL_ADDRESS][DOMAIN_NAME] Worker Status: Candidat…" at bounding box center [479, 174] width 711 height 213
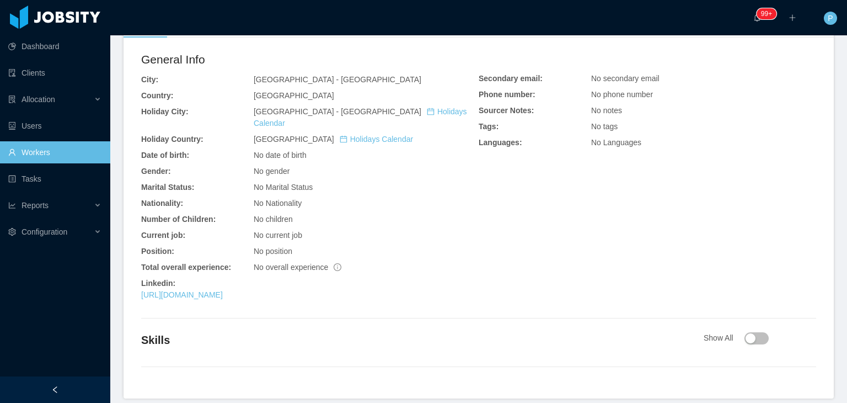
scroll to position [300, 0]
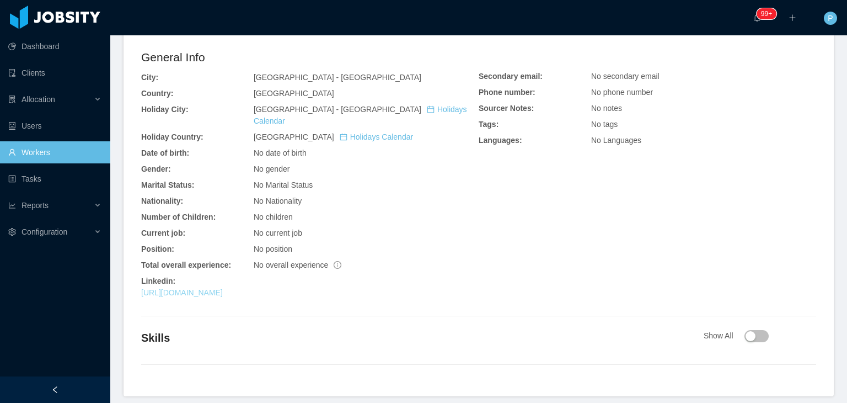
click at [223, 288] on link "https://www.linkedin.com/in/gabrielrferreira" at bounding box center [182, 292] width 82 height 9
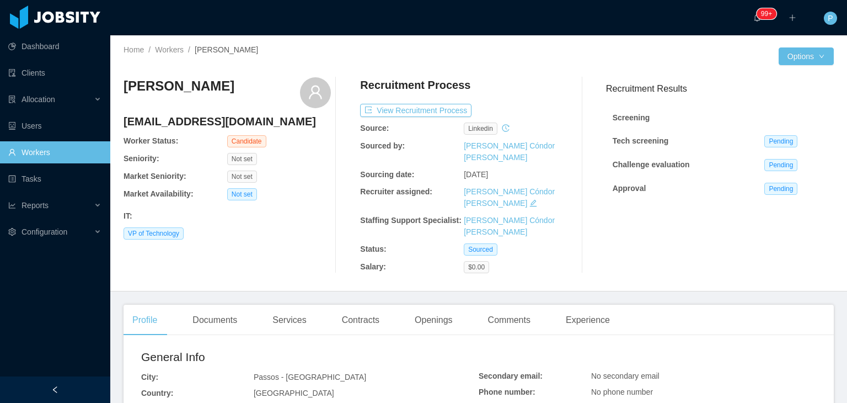
click at [282, 223] on div "Luciano Buhler lucianofake@gmail.com Worker Status: Candidate Seniority: Not se…" at bounding box center [227, 175] width 207 height 196
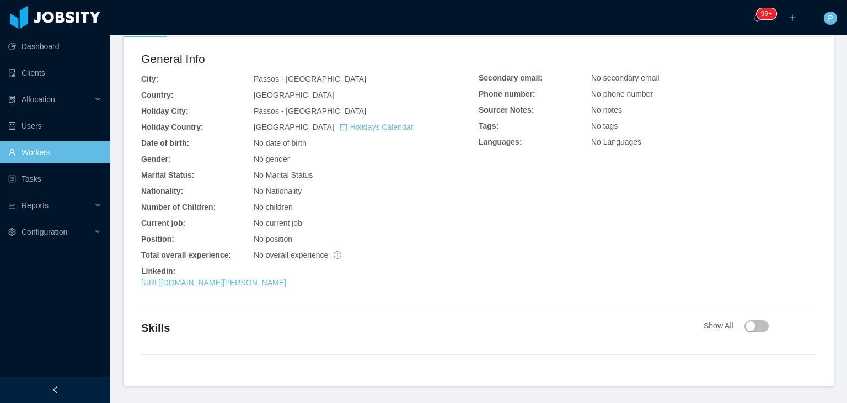
scroll to position [300, 0]
click at [263, 276] on link "https://www.linkedin.com/in/luciano-buhler" at bounding box center [213, 280] width 145 height 9
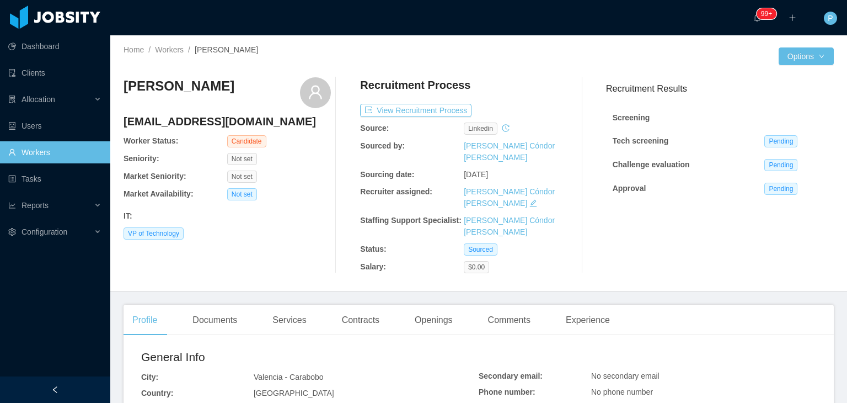
click at [318, 219] on div "IT :" at bounding box center [227, 216] width 207 height 12
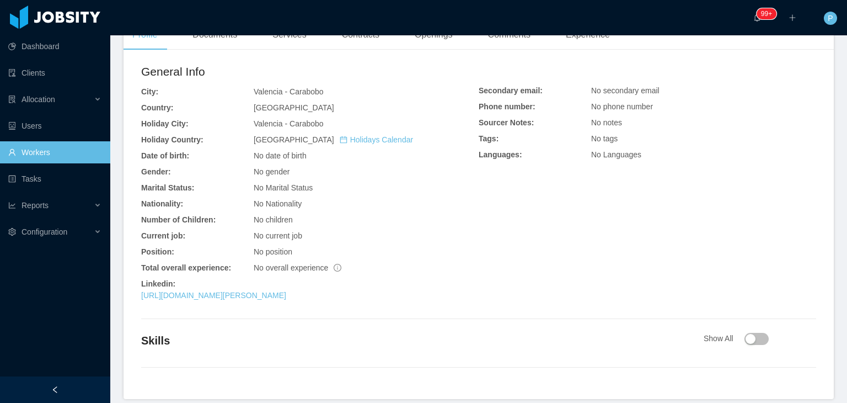
scroll to position [300, 0]
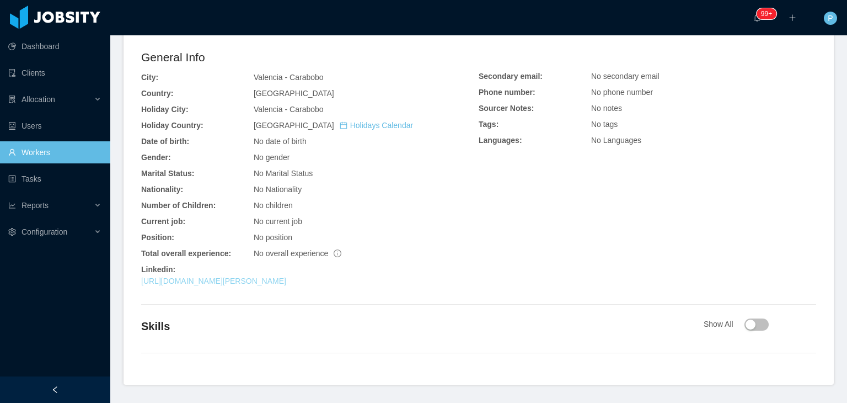
click at [286, 276] on link "[URL][DOMAIN_NAME][PERSON_NAME]" at bounding box center [213, 280] width 145 height 9
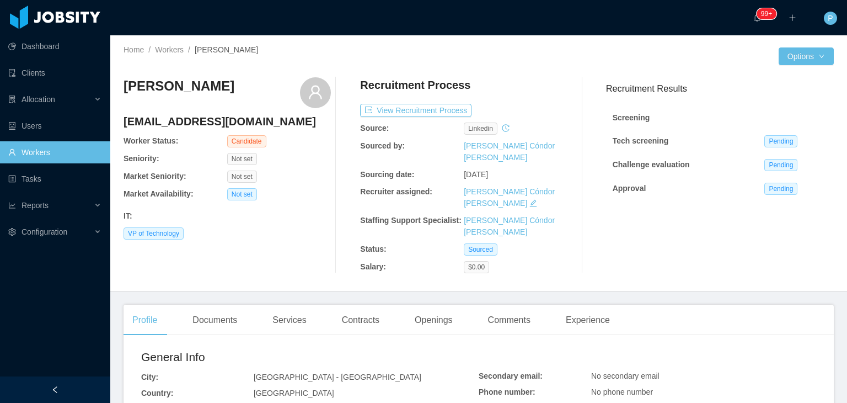
click at [305, 173] on div "Not set" at bounding box center [279, 176] width 104 height 12
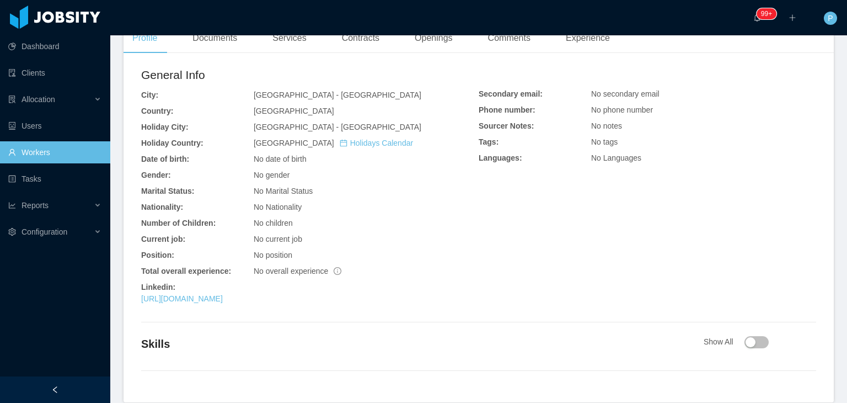
scroll to position [300, 0]
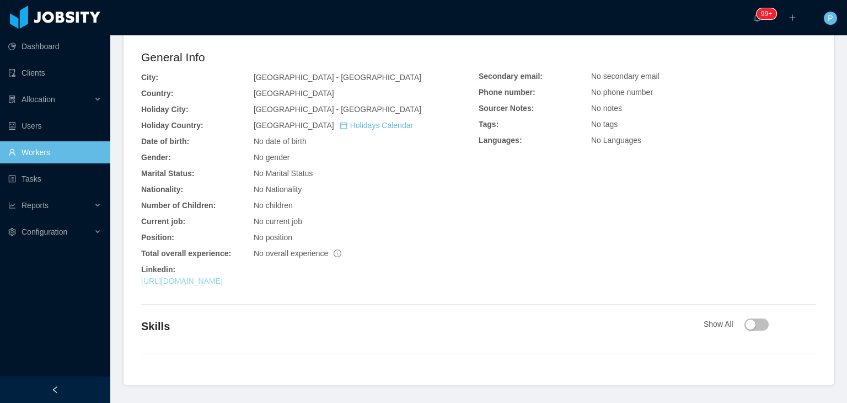
click at [223, 276] on link "[URL][DOMAIN_NAME]" at bounding box center [182, 280] width 82 height 9
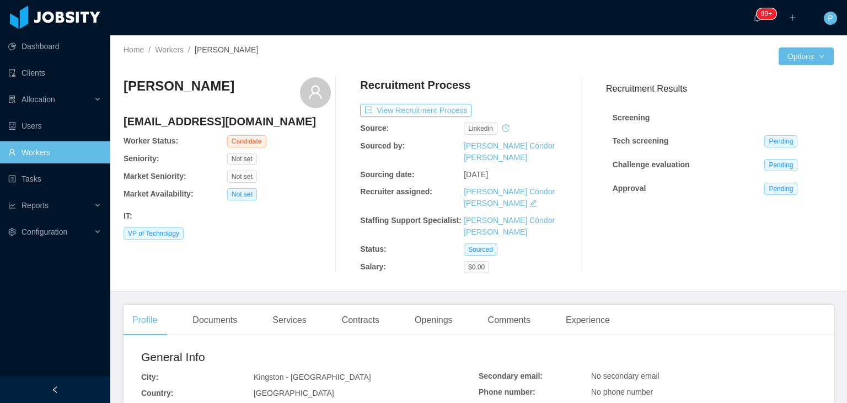
click at [312, 221] on div "IT :" at bounding box center [227, 216] width 207 height 12
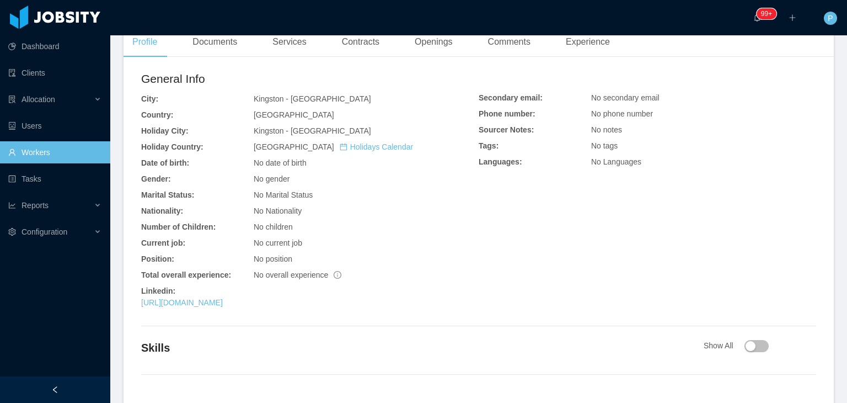
scroll to position [287, 0]
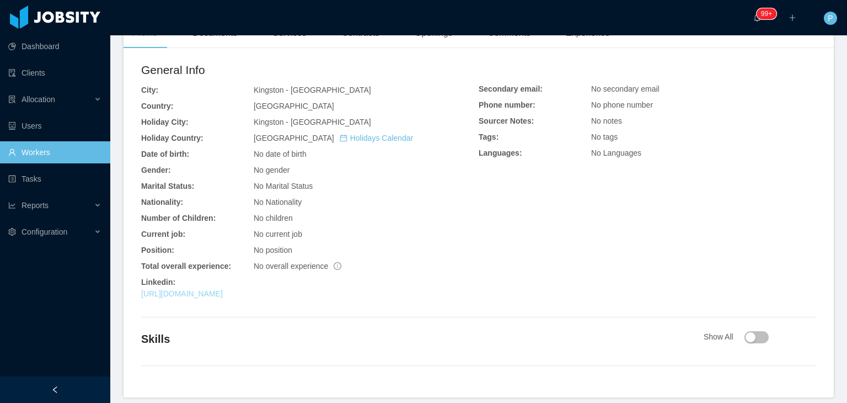
click at [223, 289] on link "[URL][DOMAIN_NAME]" at bounding box center [182, 293] width 82 height 9
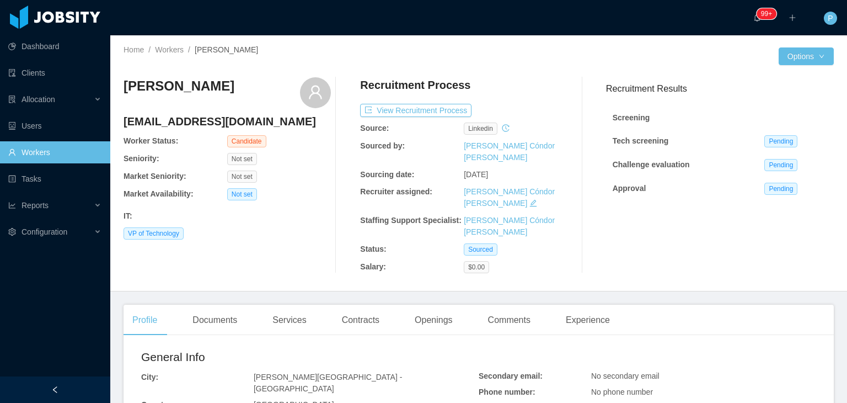
click at [295, 193] on div "Not set" at bounding box center [279, 194] width 104 height 12
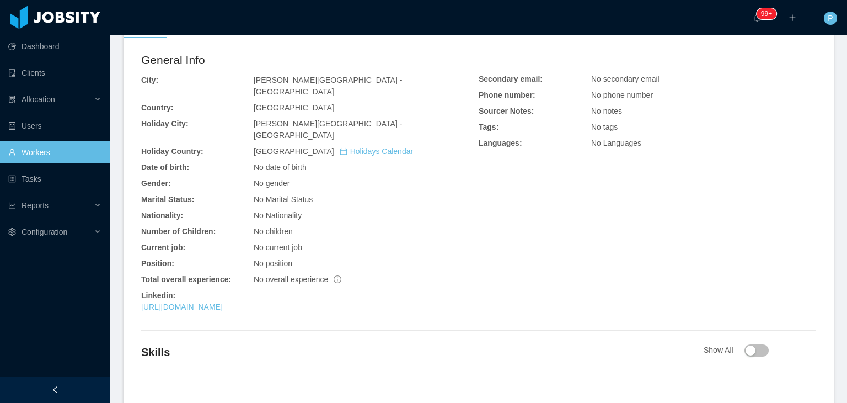
scroll to position [300, 0]
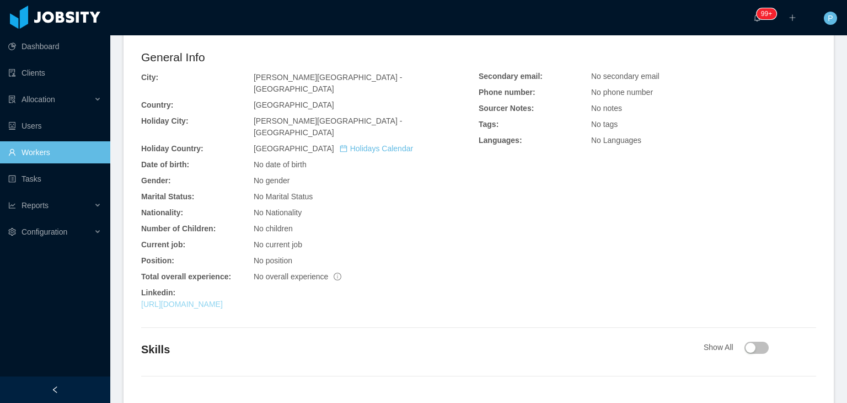
click at [223, 300] on link "[URL][DOMAIN_NAME]" at bounding box center [182, 304] width 82 height 9
